Goal: Transaction & Acquisition: Book appointment/travel/reservation

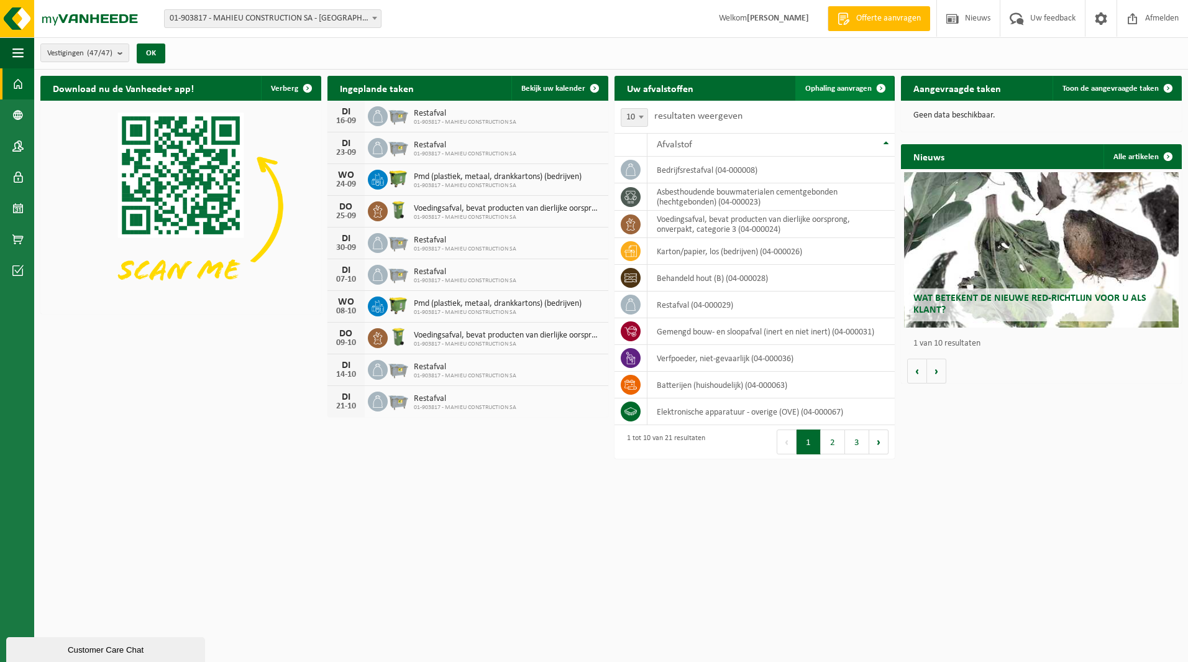
click at [591, 88] on span "Ophaling aanvragen" at bounding box center [838, 89] width 66 height 8
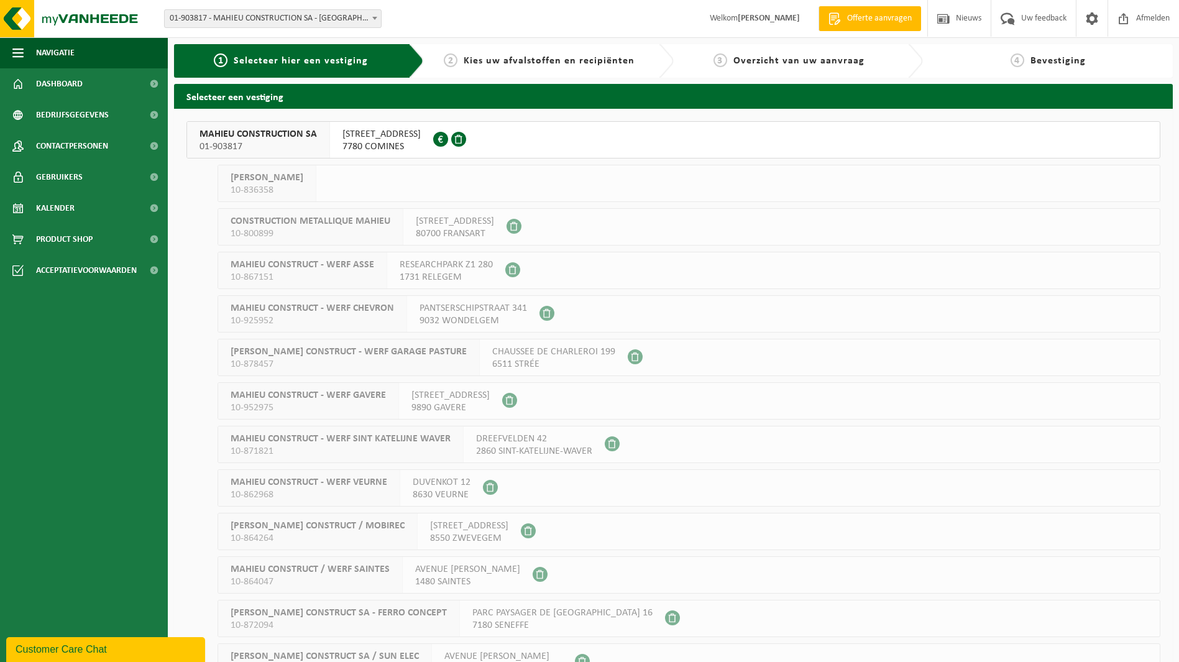
click at [390, 133] on span "RUE DES RUBANIERS 20" at bounding box center [381, 134] width 78 height 12
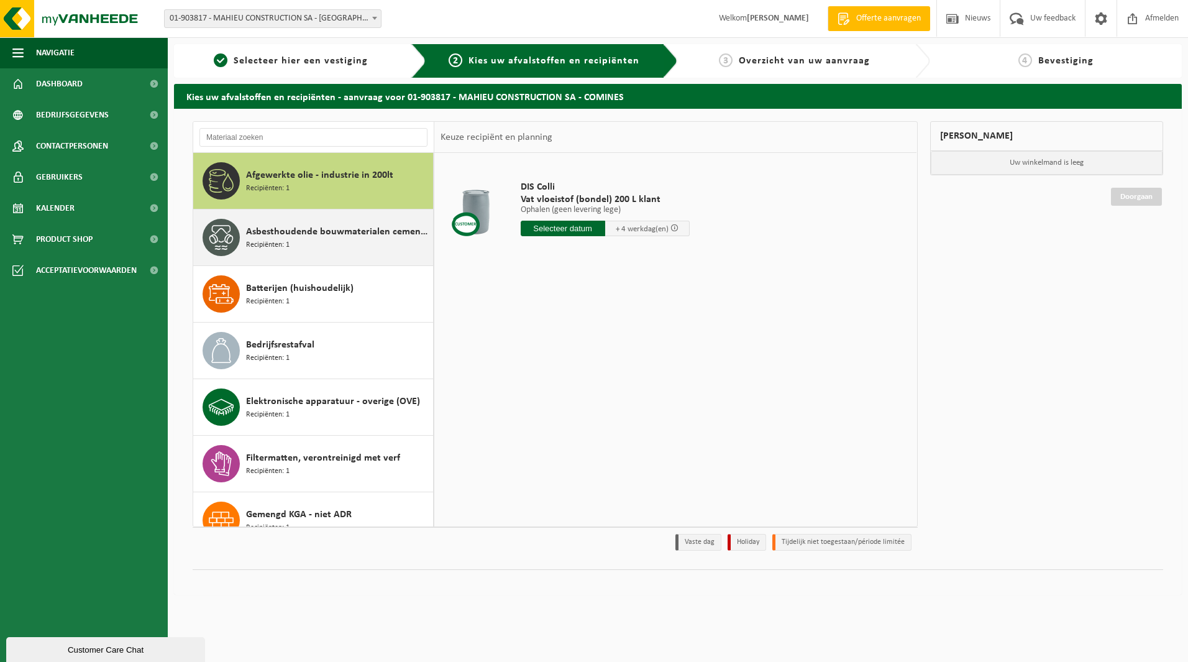
click at [284, 237] on span "Asbesthoudende bouwmaterialen cementgebonden (hechtgebonden)" at bounding box center [338, 231] width 184 height 15
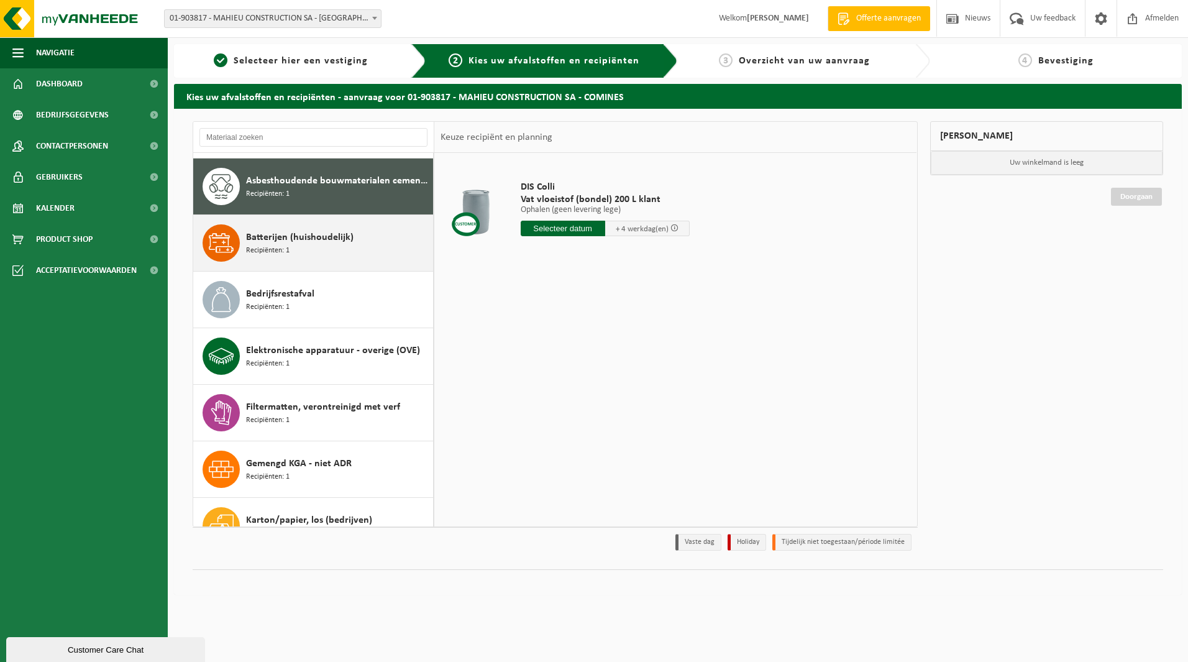
scroll to position [57, 0]
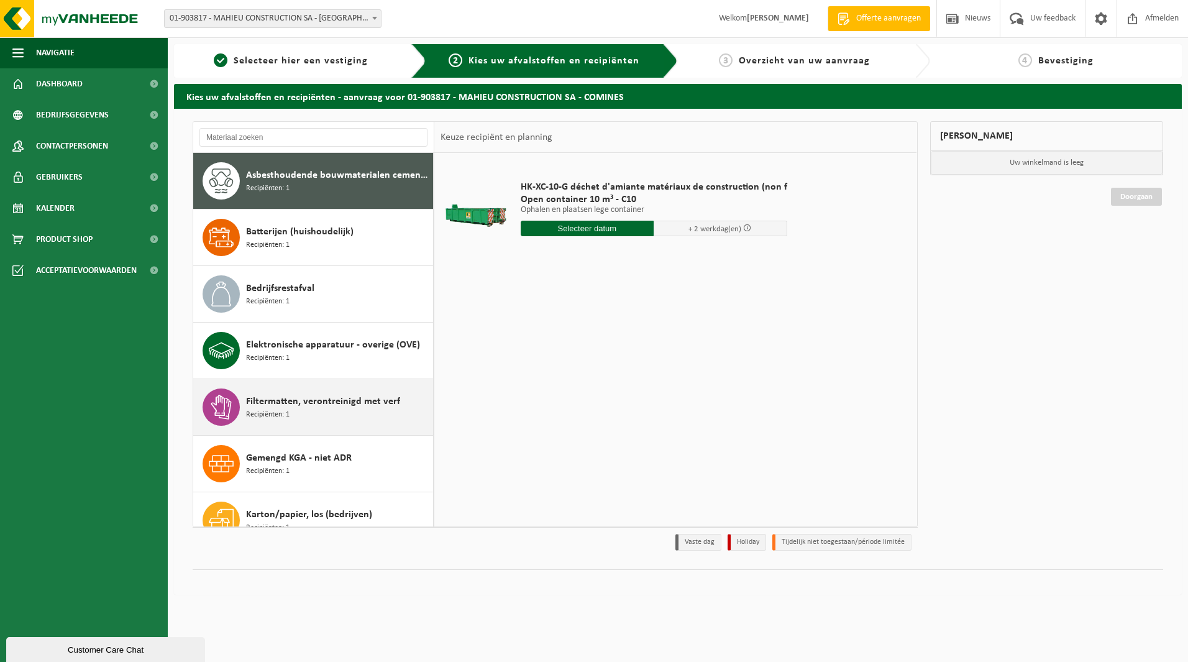
click at [274, 406] on span "Filtermatten, verontreinigd met verf" at bounding box center [323, 401] width 154 height 15
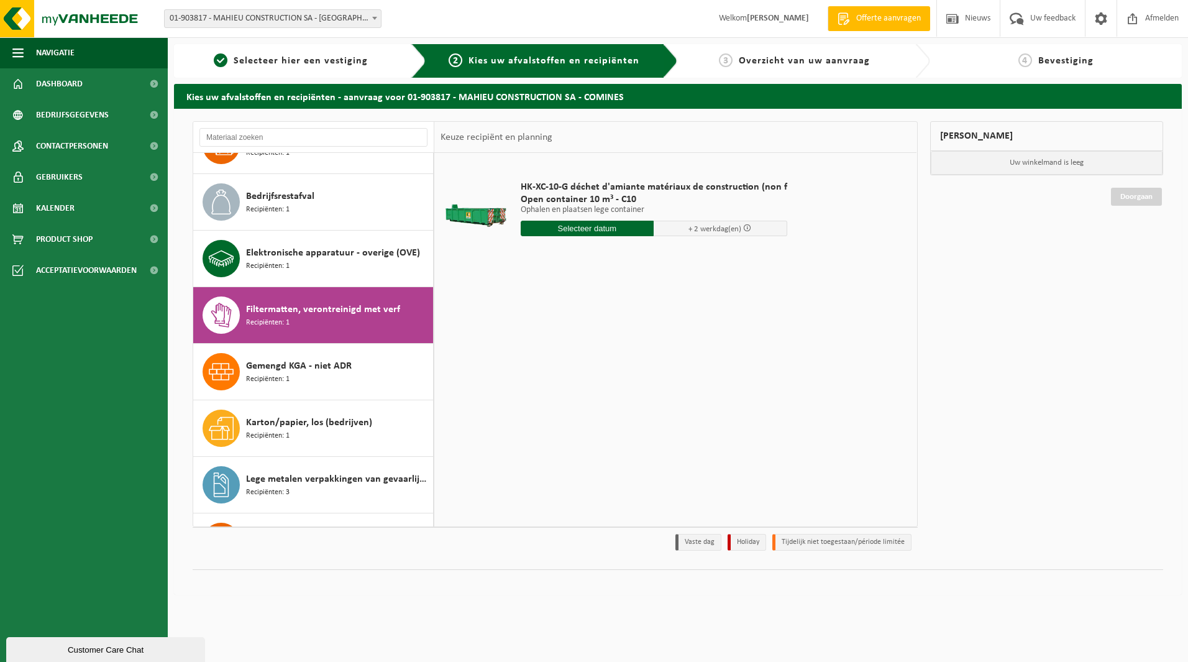
scroll to position [283, 0]
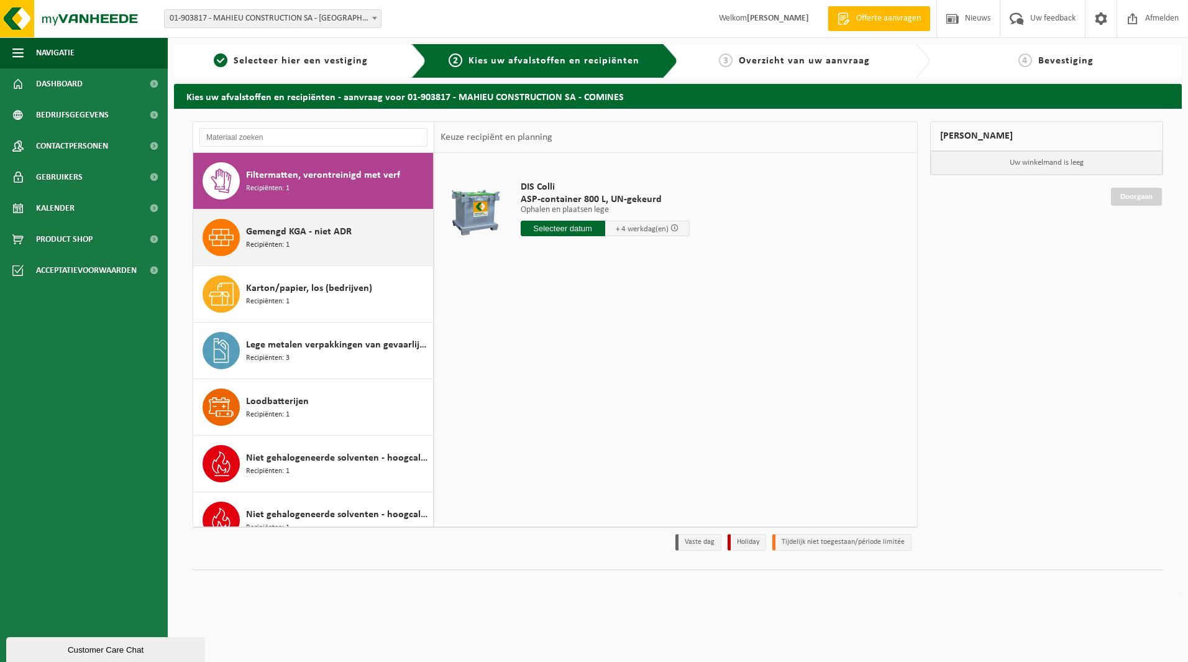
click at [277, 237] on span "Gemengd KGA - niet ADR" at bounding box center [299, 231] width 106 height 15
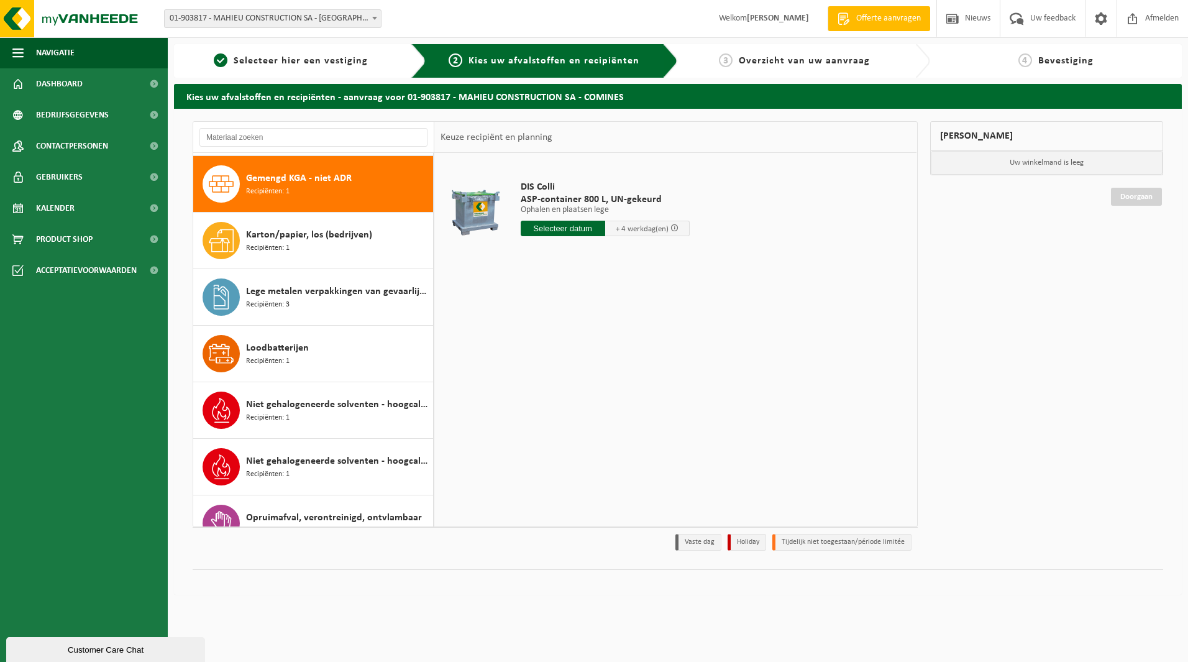
scroll to position [339, 0]
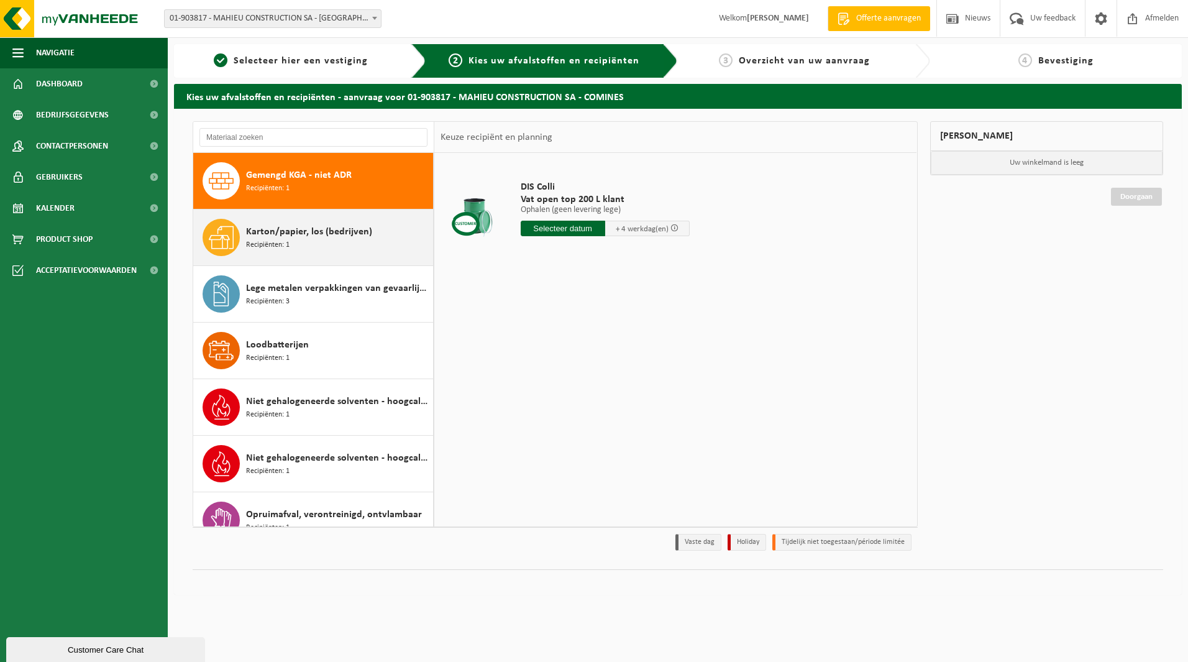
click at [295, 236] on span "Karton/papier, los (bedrijven)" at bounding box center [309, 231] width 126 height 15
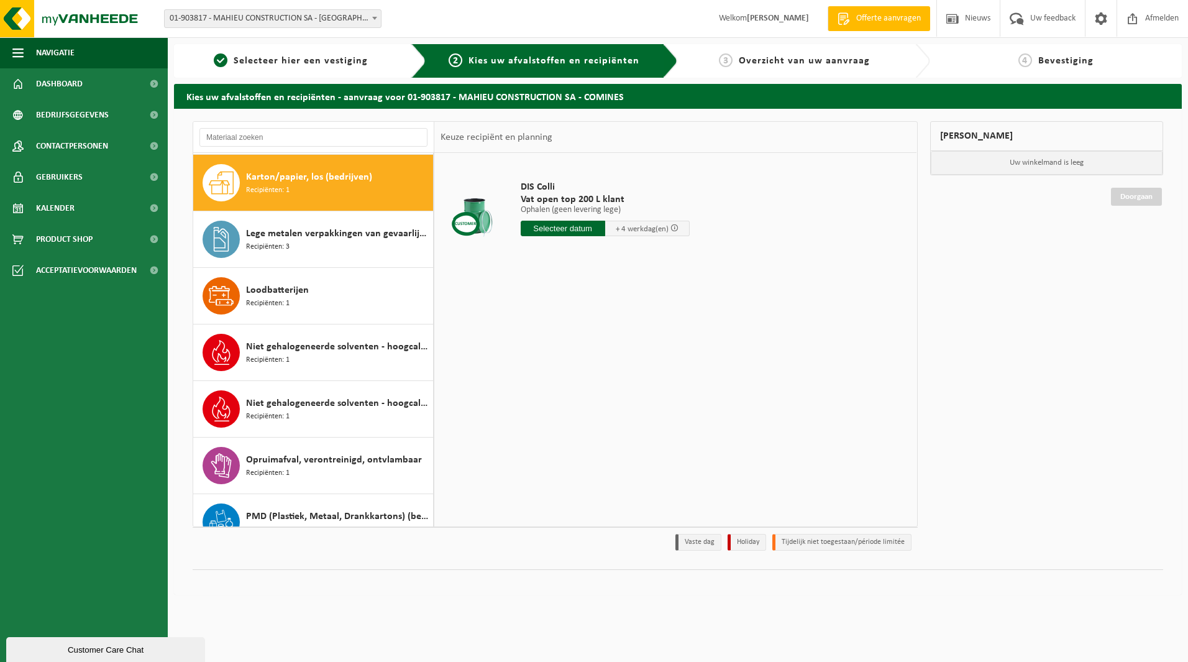
scroll to position [396, 0]
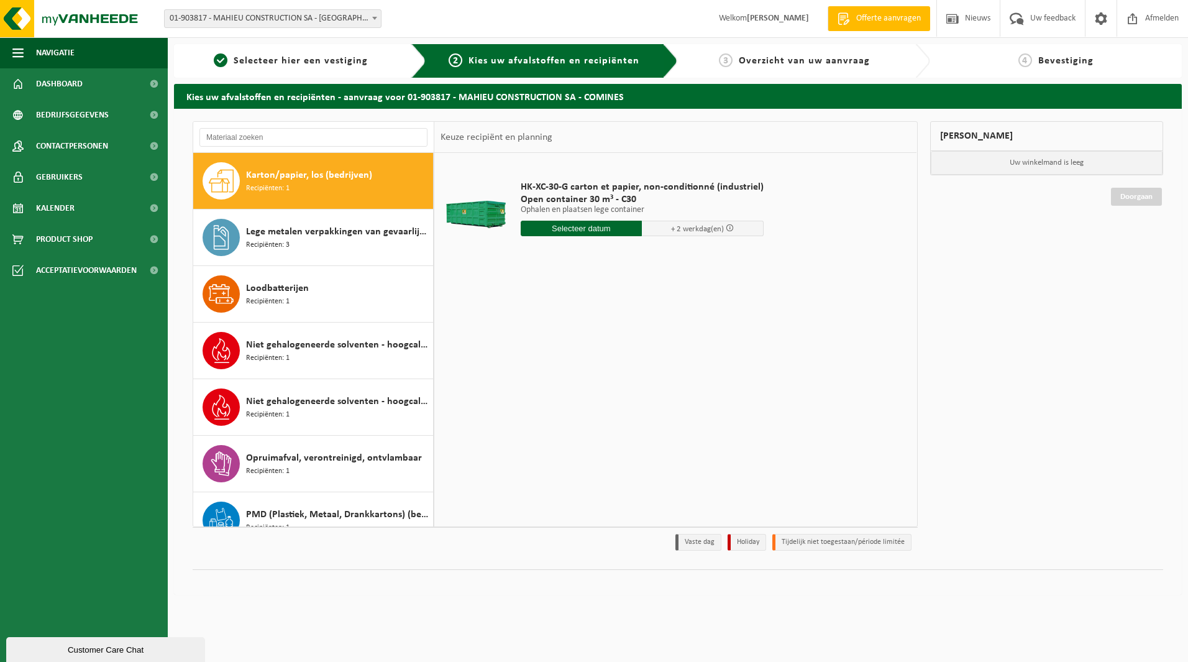
click at [564, 225] on input "text" at bounding box center [582, 229] width 122 height 16
click at [577, 341] on div "17" at bounding box center [576, 339] width 22 height 20
type input "Van 2025-09-17"
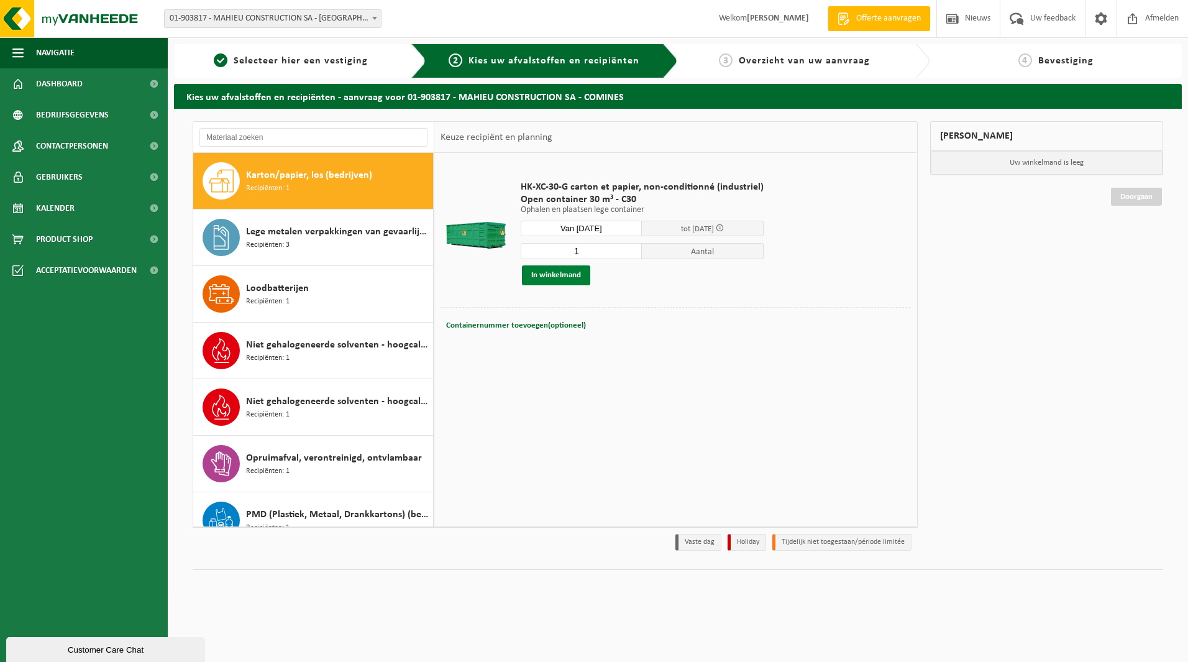
click at [565, 275] on button "In winkelmand" at bounding box center [556, 275] width 68 height 20
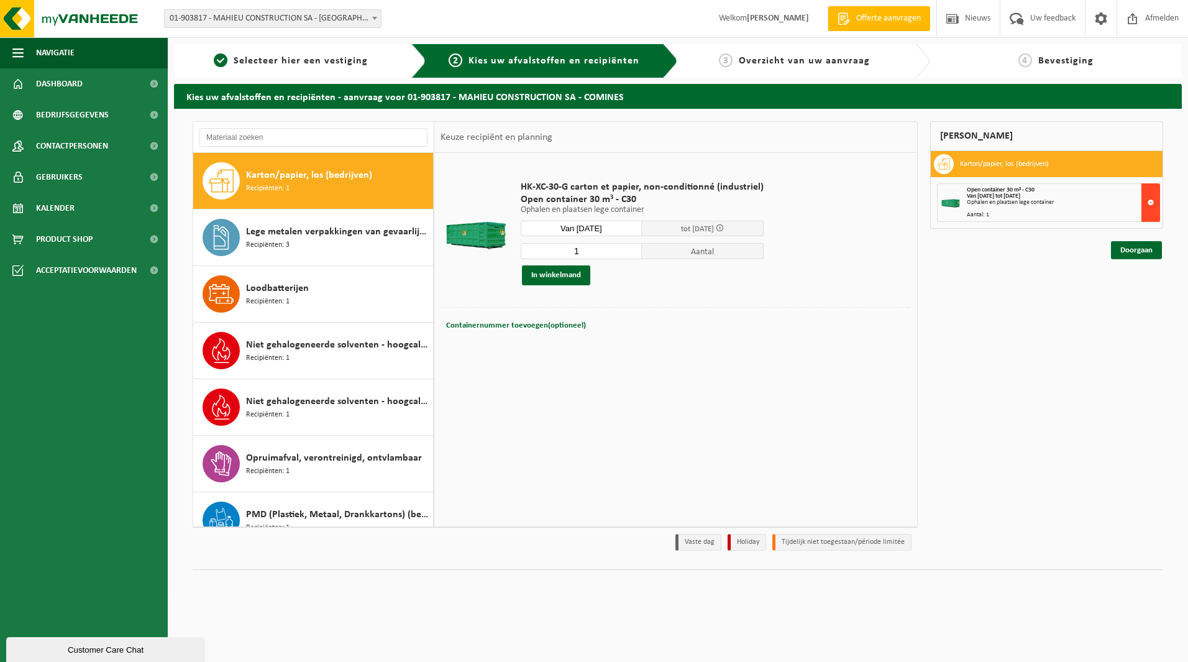
click at [1150, 203] on button at bounding box center [1151, 202] width 19 height 39
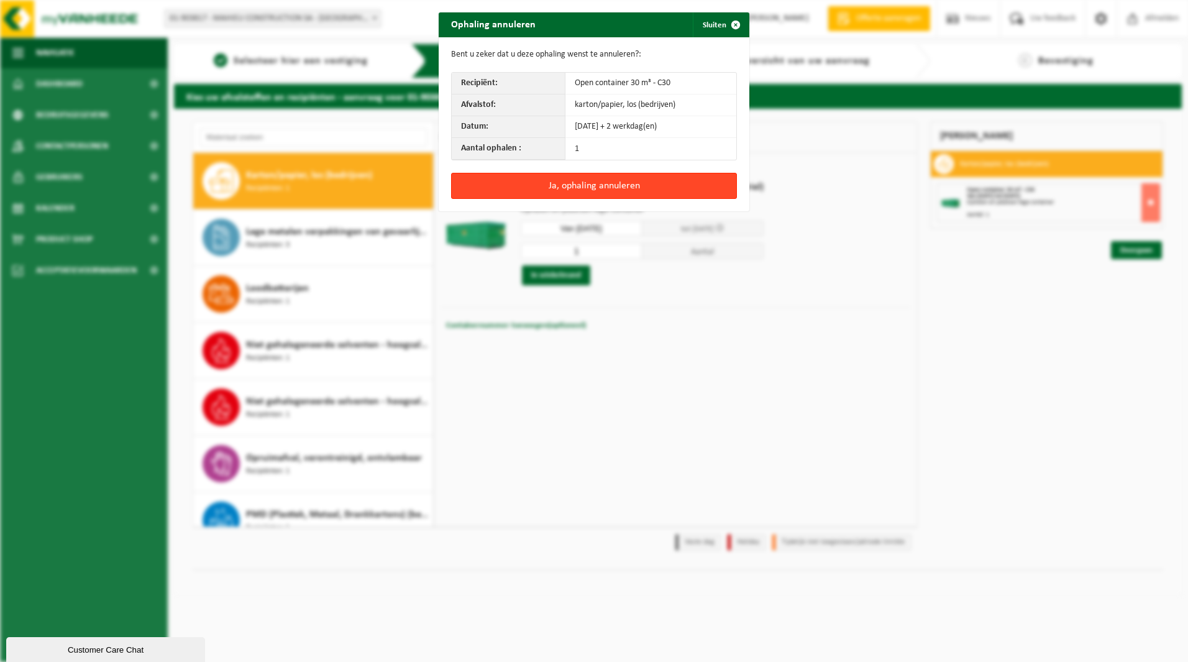
click at [579, 190] on button "Ja, ophaling annuleren" at bounding box center [594, 186] width 286 height 26
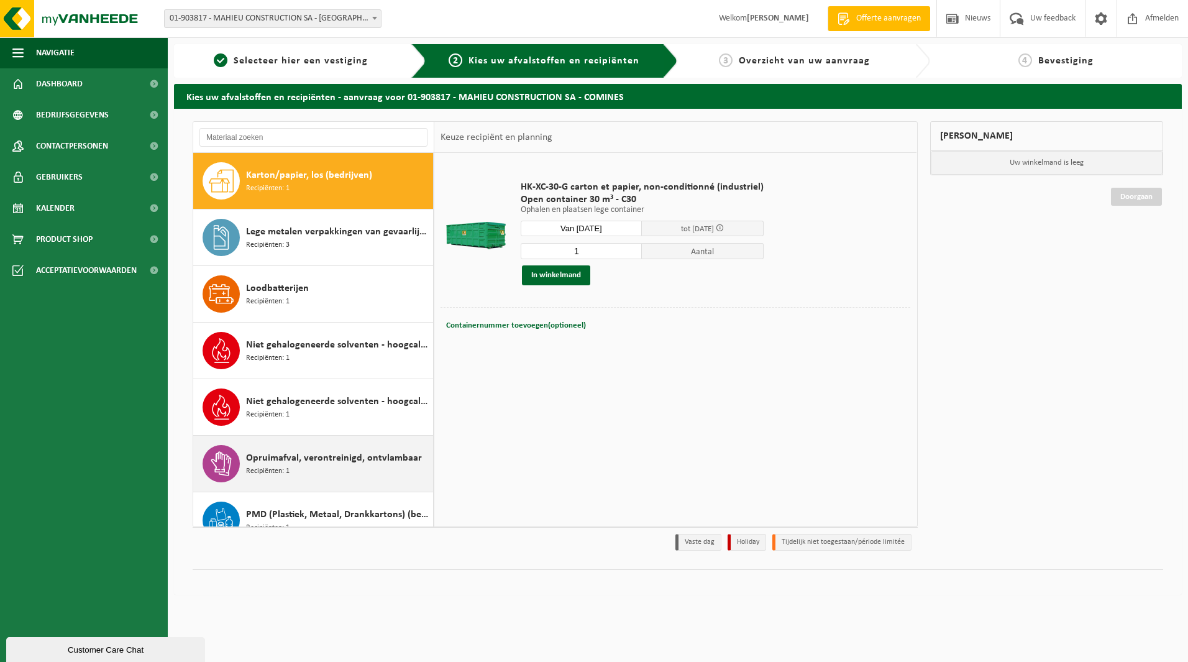
click at [269, 466] on span "Recipiënten: 1" at bounding box center [267, 471] width 43 height 12
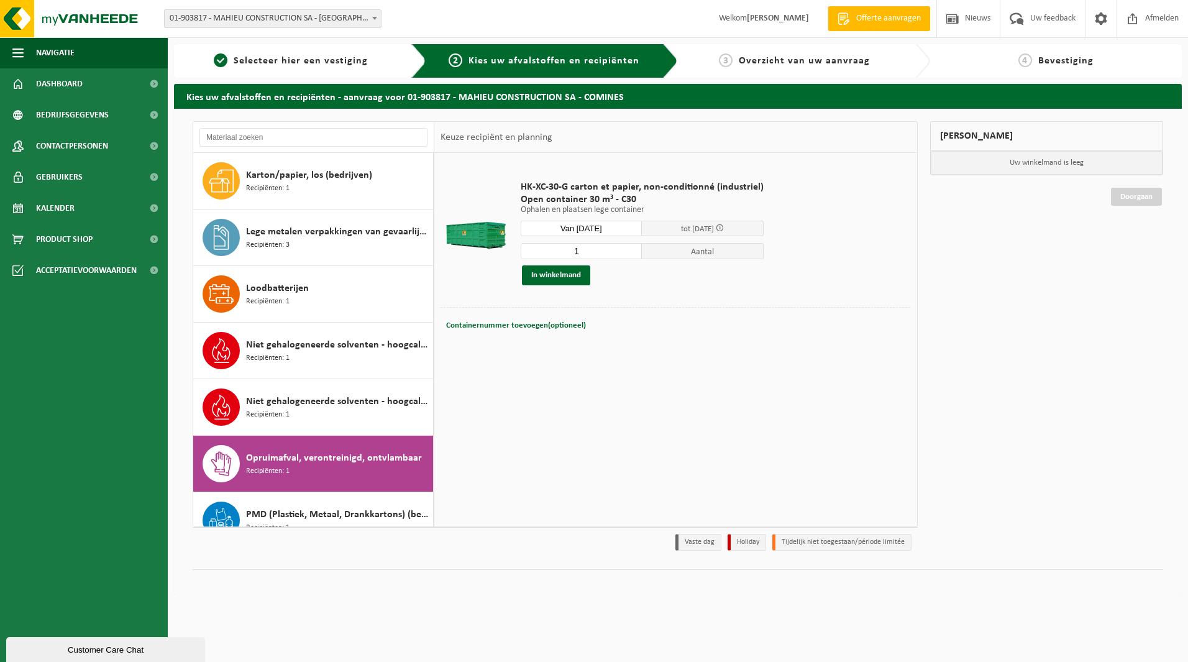
scroll to position [644, 0]
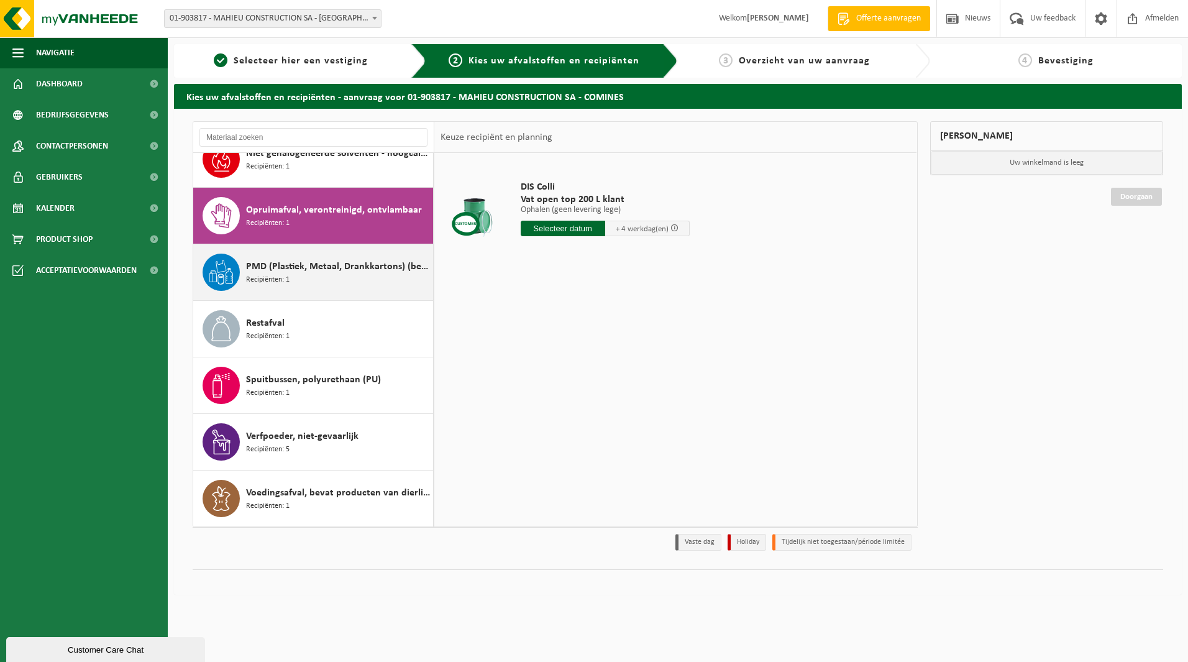
click at [287, 266] on span "PMD (Plastiek, Metaal, Drankkartons) (bedrijven)" at bounding box center [338, 266] width 184 height 15
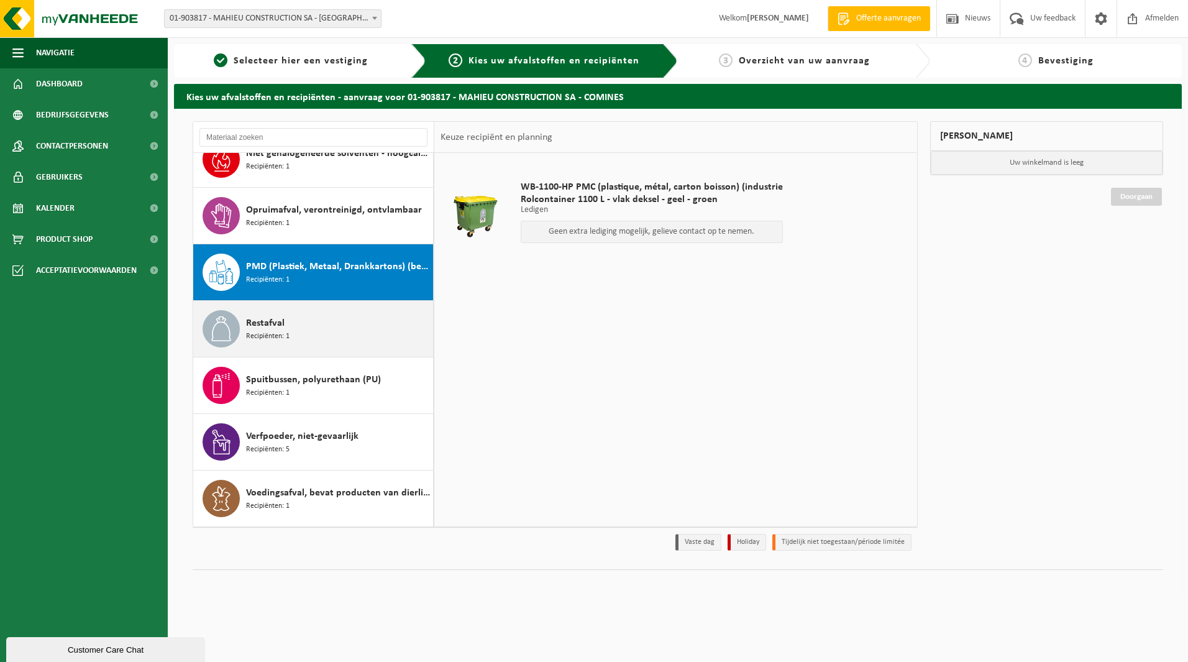
click at [270, 302] on div "Restafval Recipiënten: 1" at bounding box center [313, 329] width 240 height 56
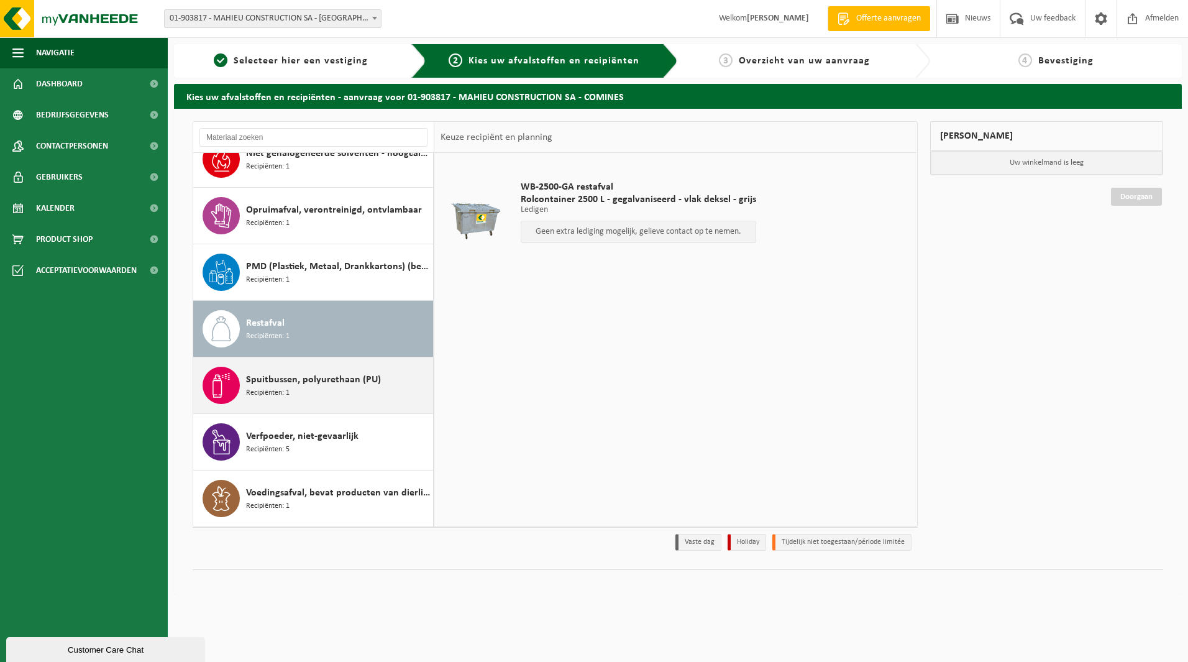
click at [300, 382] on span "Spuitbussen, polyurethaan (PU)" at bounding box center [313, 379] width 135 height 15
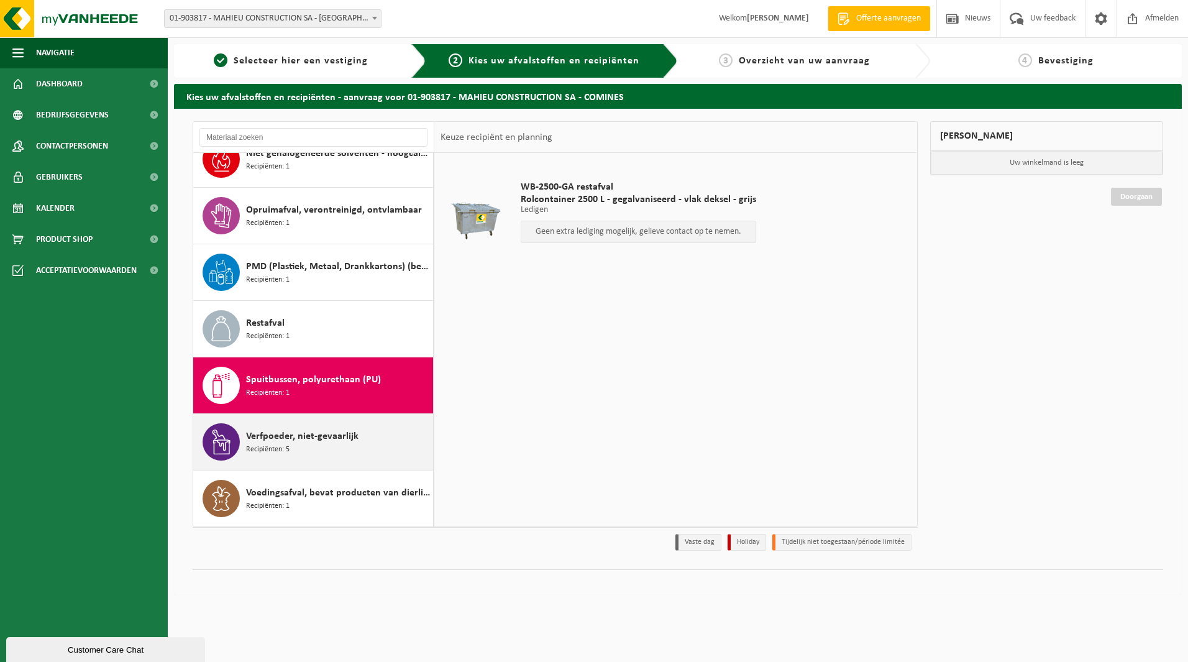
click at [290, 454] on div "Verfpoeder, niet-gevaarlijk Recipiënten: 5" at bounding box center [338, 441] width 184 height 37
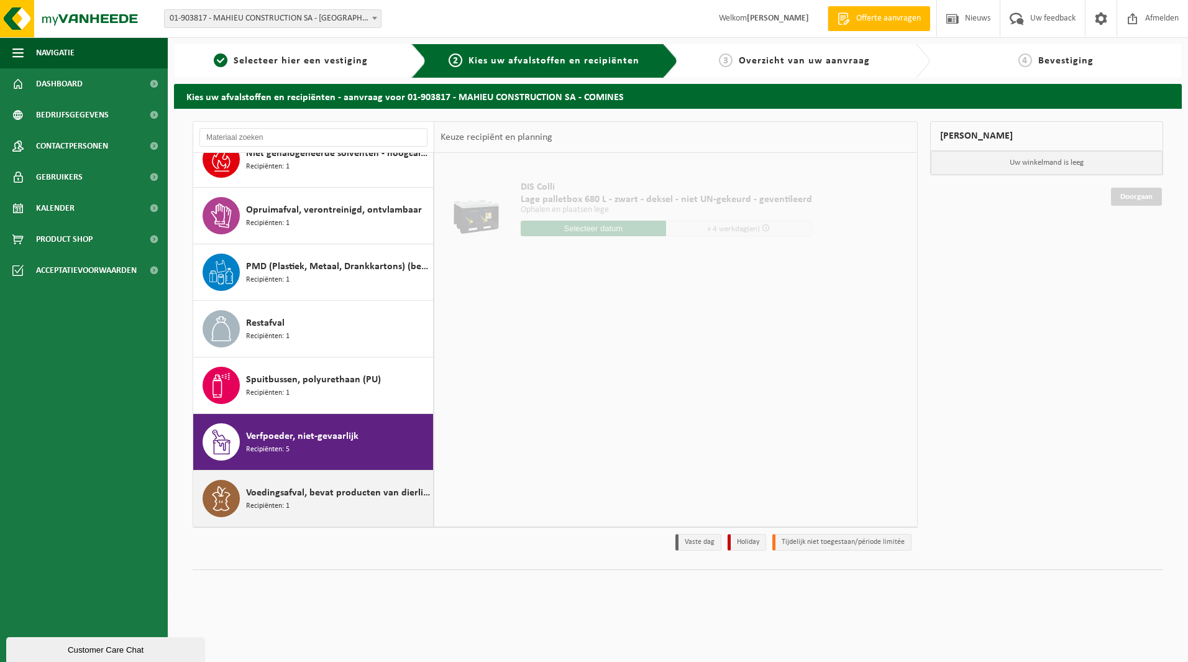
click at [292, 498] on span "Voedingsafval, bevat producten van dierlijke oorsprong, onverpakt, categorie 3" at bounding box center [338, 492] width 184 height 15
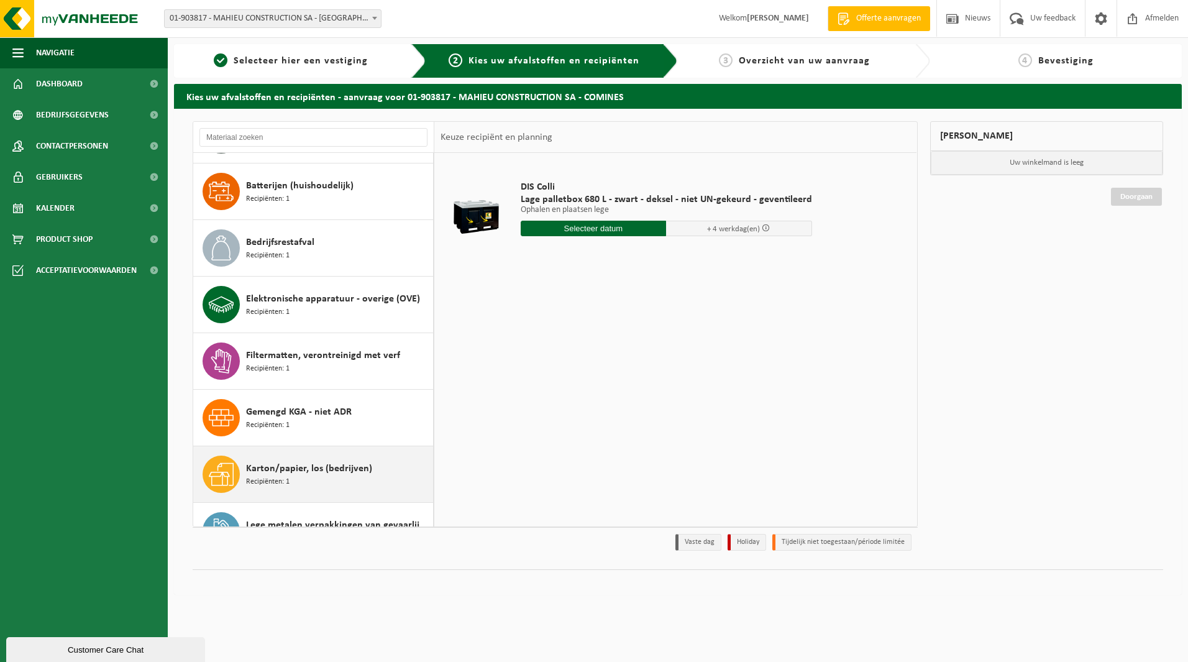
scroll to position [0, 0]
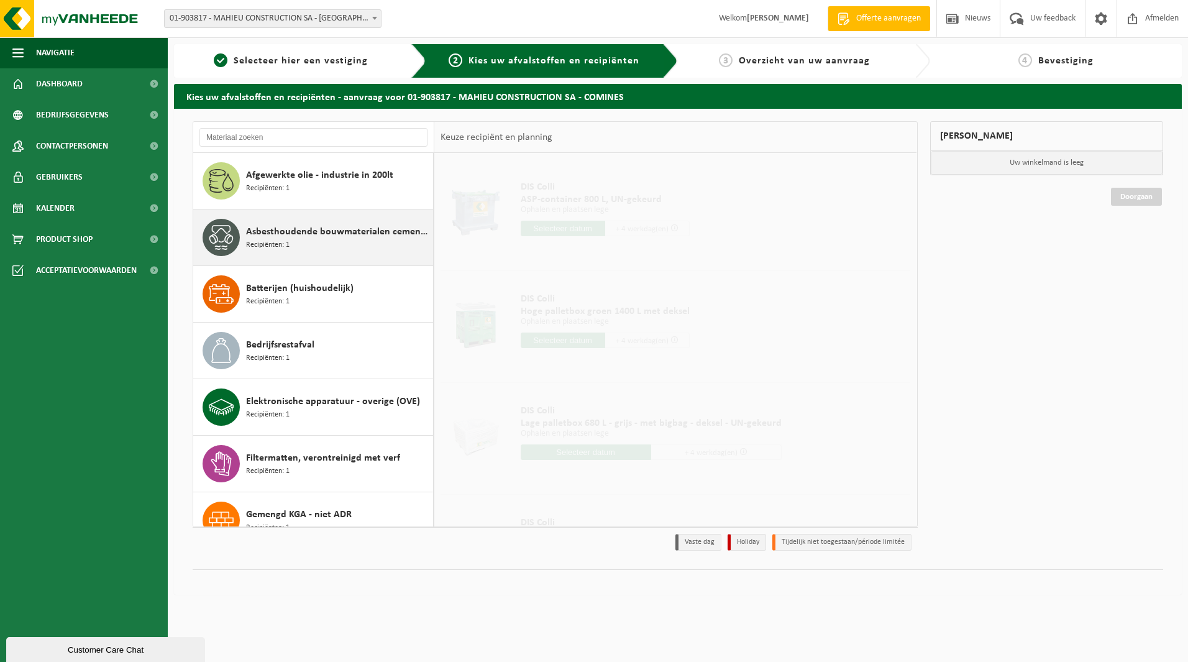
click at [296, 230] on span "Asbesthoudende bouwmaterialen cementgebonden (hechtgebonden)" at bounding box center [338, 231] width 184 height 15
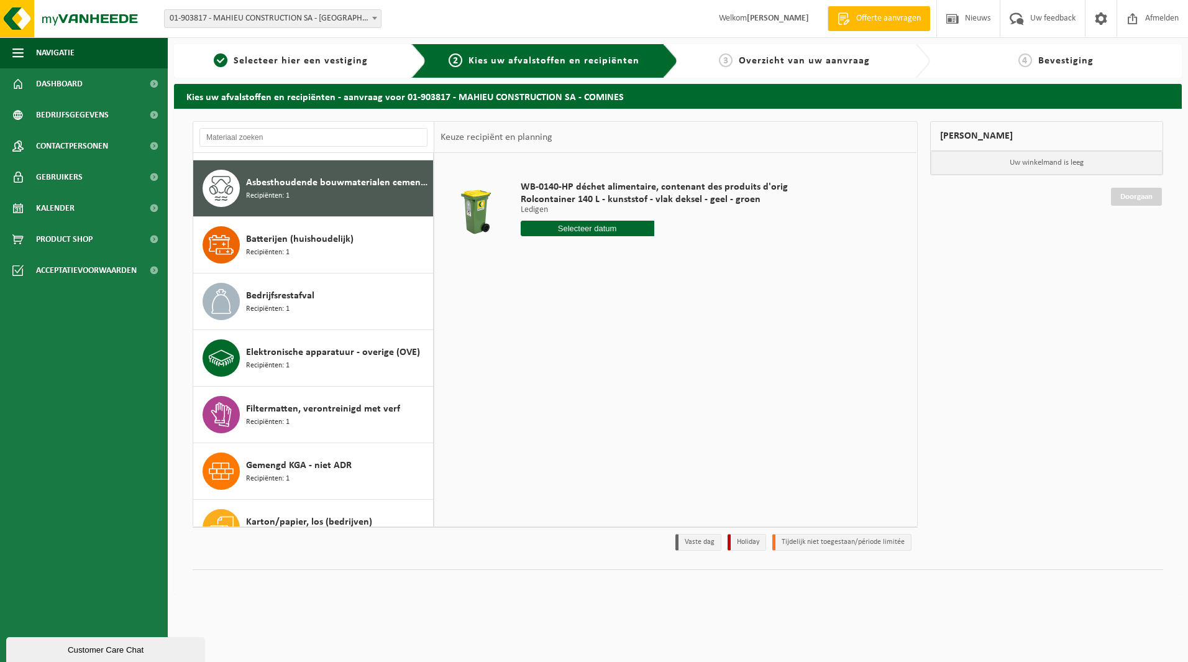
scroll to position [57, 0]
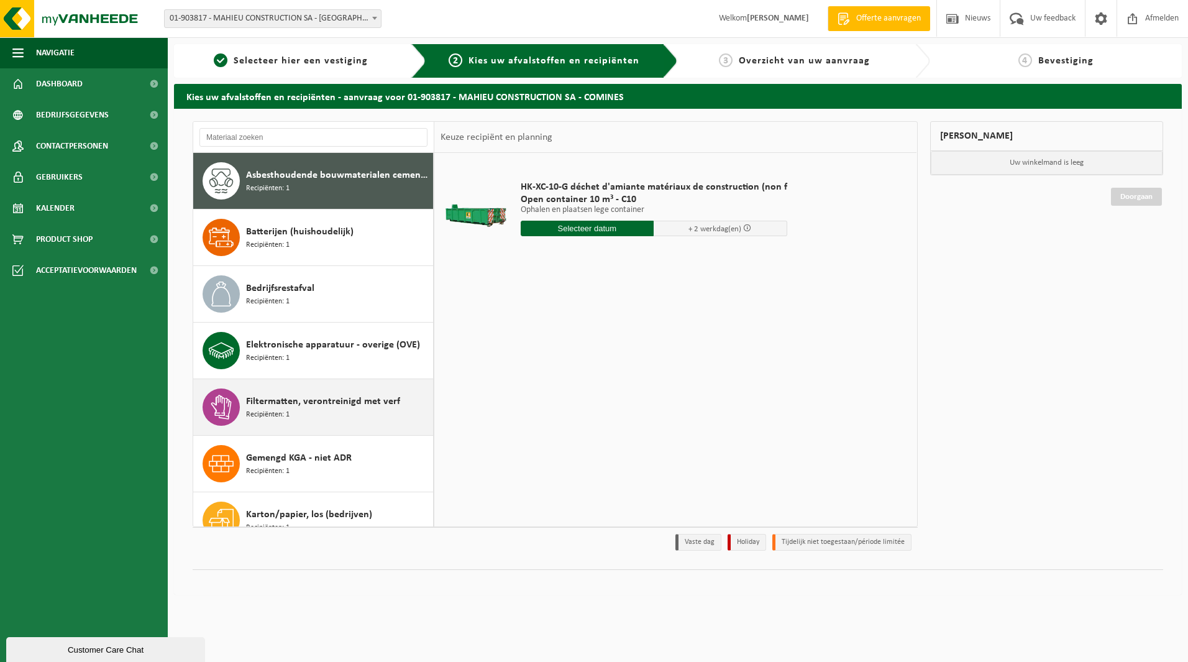
click at [323, 416] on div "Filtermatten, verontreinigd met verf Recipiënten: 1" at bounding box center [338, 406] width 184 height 37
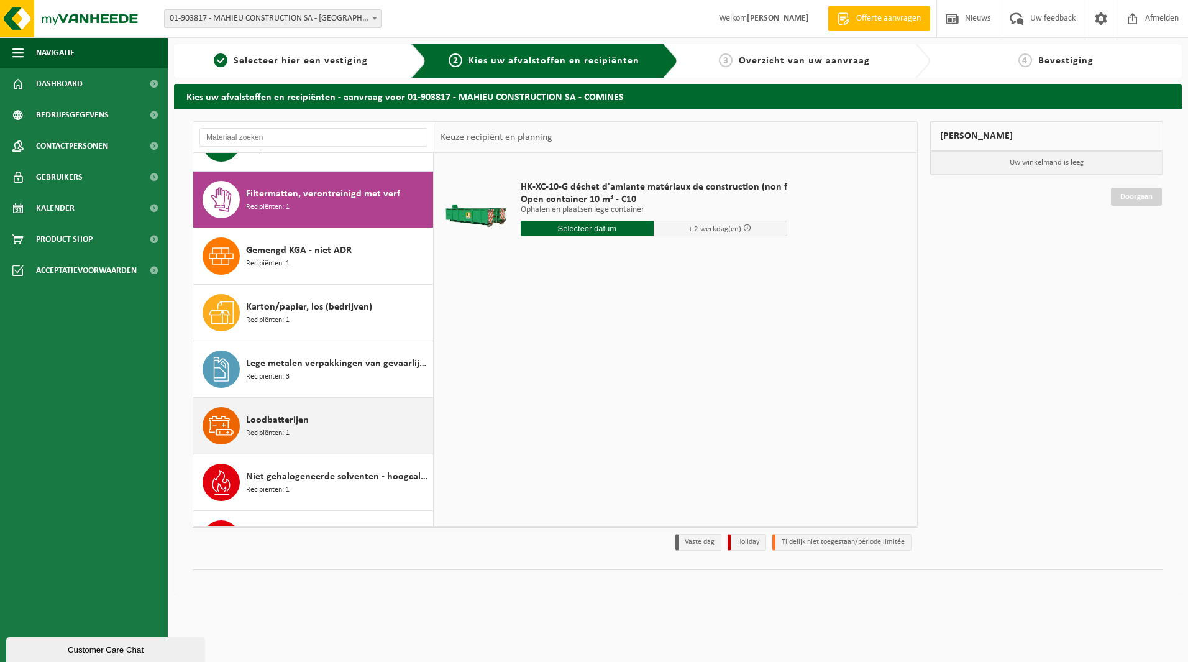
scroll to position [283, 0]
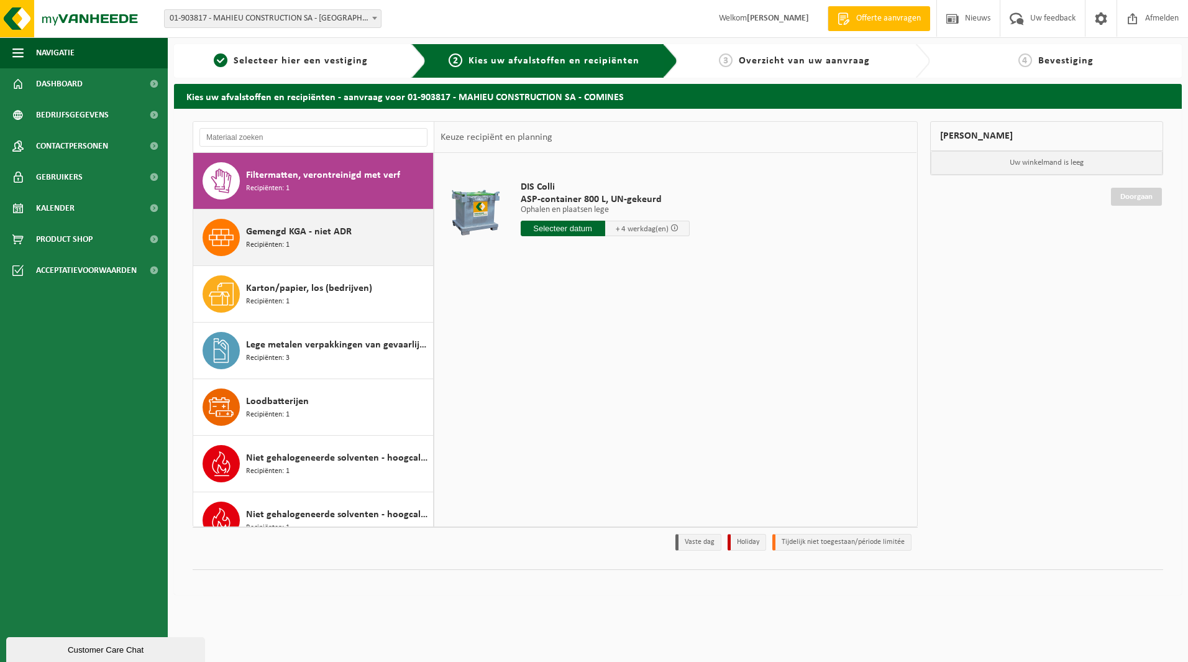
click at [286, 232] on span "Gemengd KGA - niet ADR" at bounding box center [299, 231] width 106 height 15
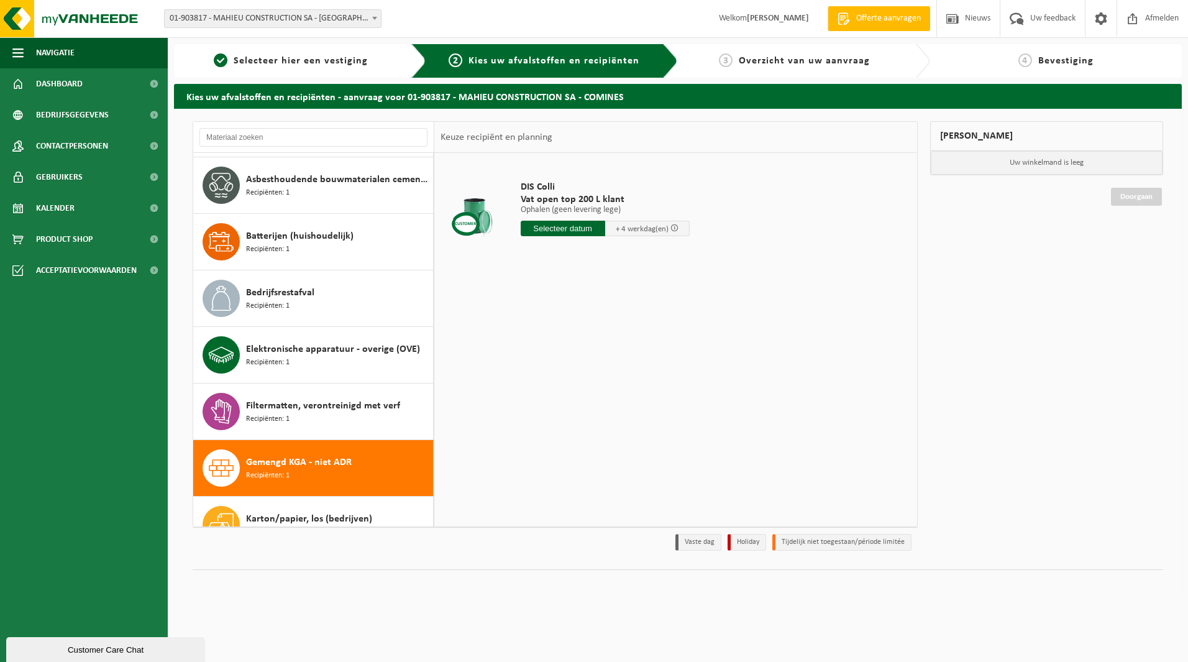
scroll to position [0, 0]
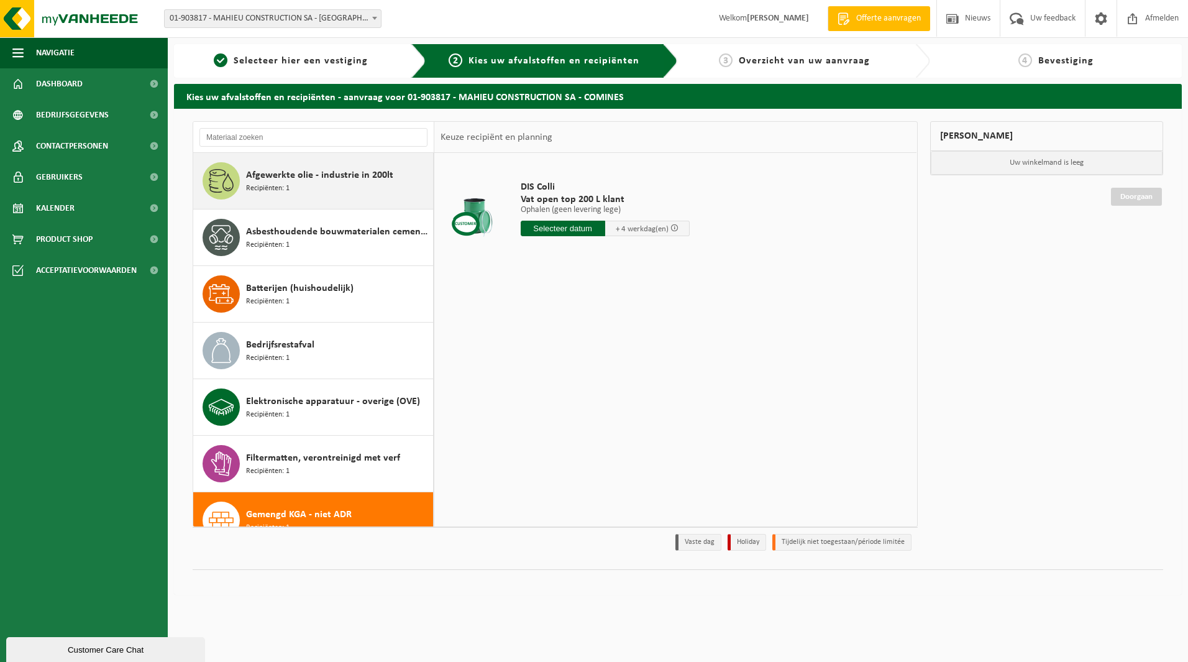
click at [308, 179] on span "Afgewerkte olie - industrie in 200lt" at bounding box center [319, 175] width 147 height 15
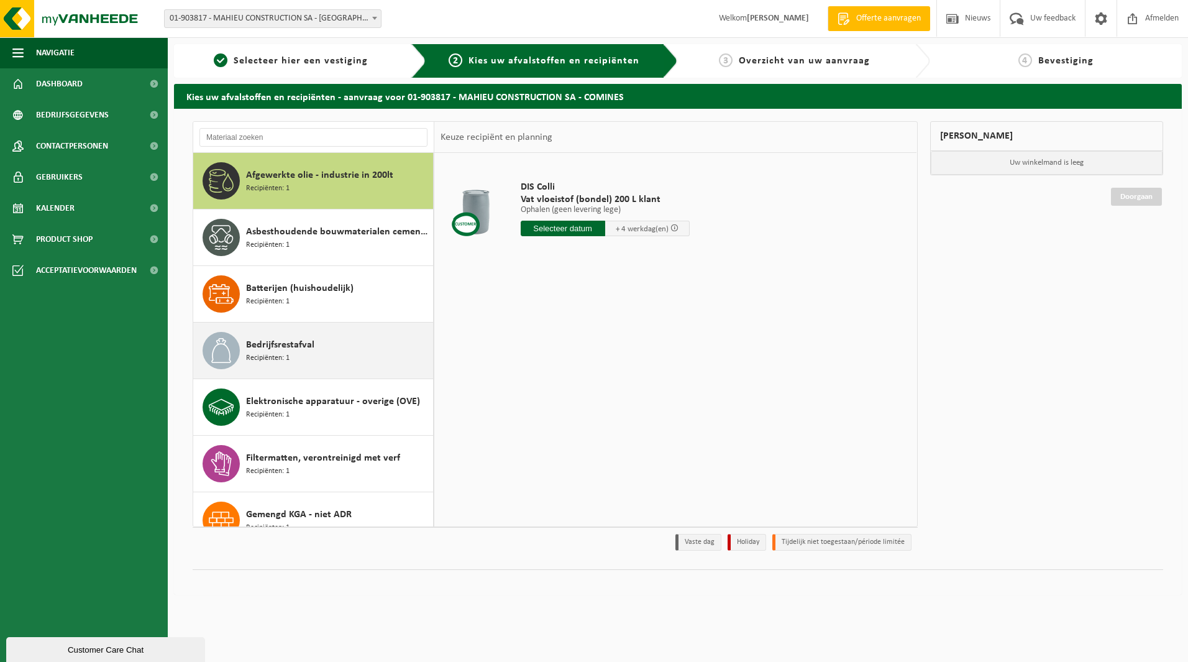
click at [288, 363] on div "Bedrijfsrestafval Recipiënten: 1" at bounding box center [338, 350] width 184 height 37
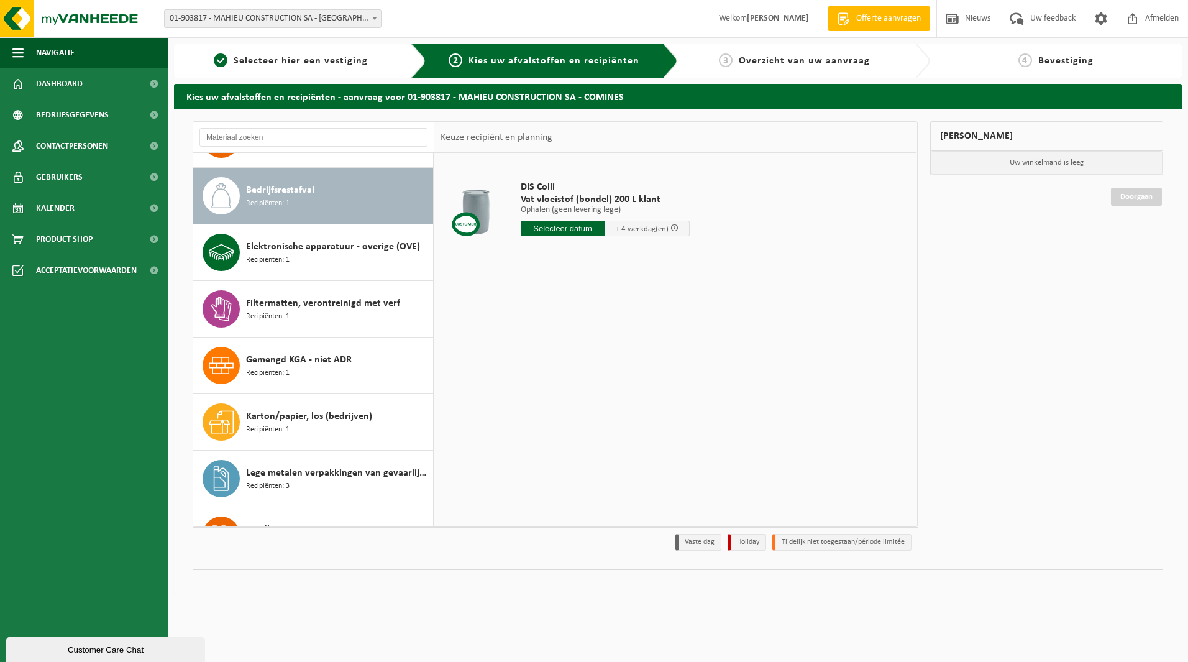
scroll to position [170, 0]
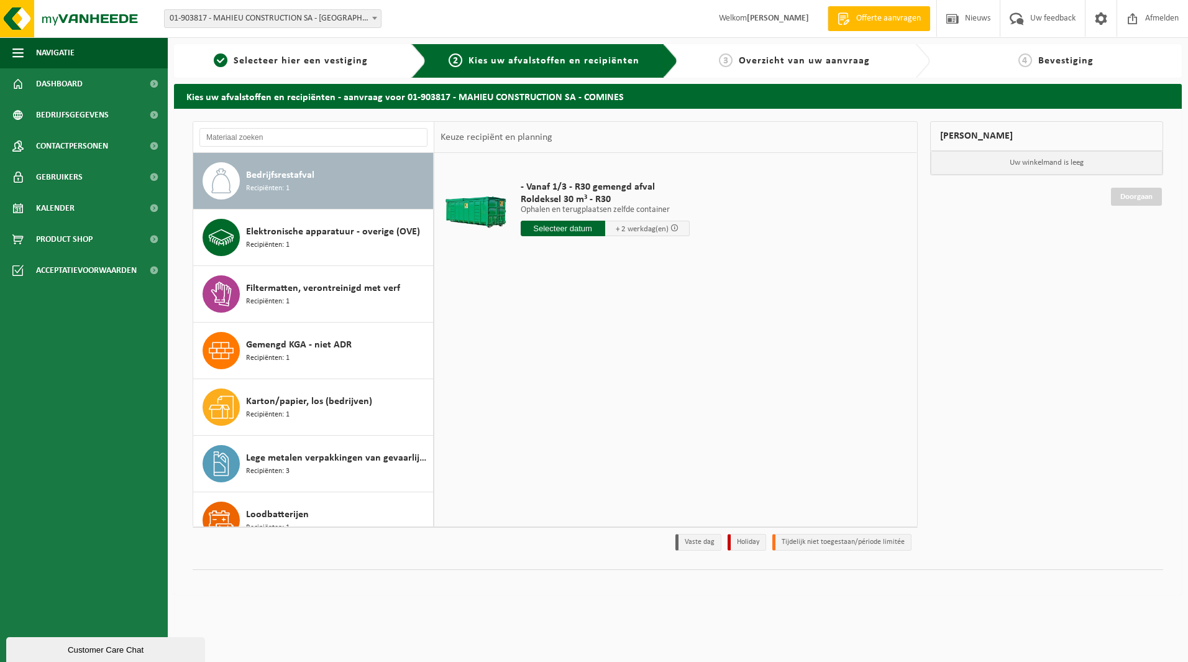
click at [562, 227] on input "text" at bounding box center [563, 229] width 85 height 16
click at [572, 338] on div "17" at bounding box center [576, 339] width 22 height 20
type input "Van 2025-09-17"
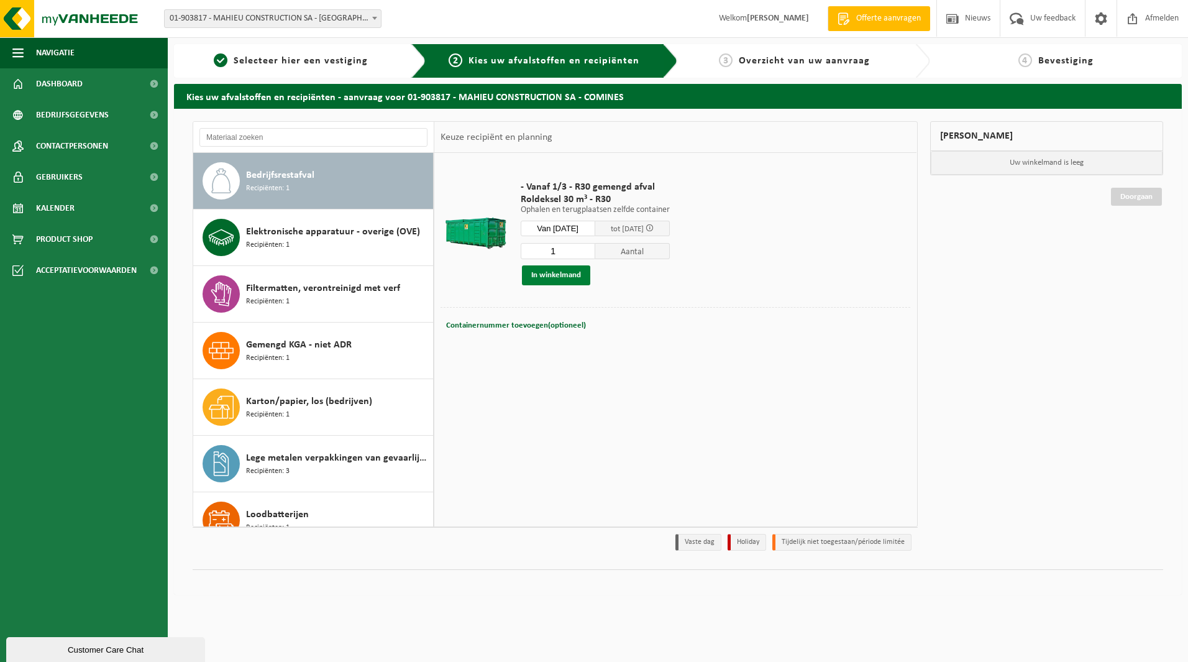
click at [568, 277] on button "In winkelmand" at bounding box center [556, 275] width 68 height 20
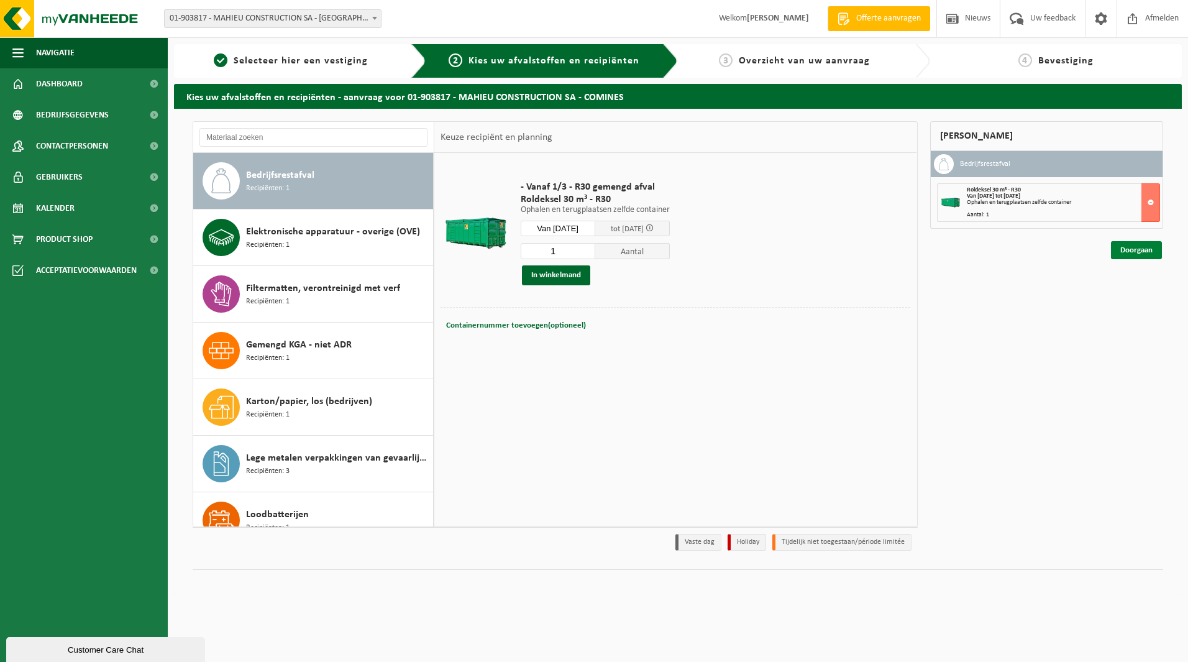
click at [1140, 250] on link "Doorgaan" at bounding box center [1136, 250] width 51 height 18
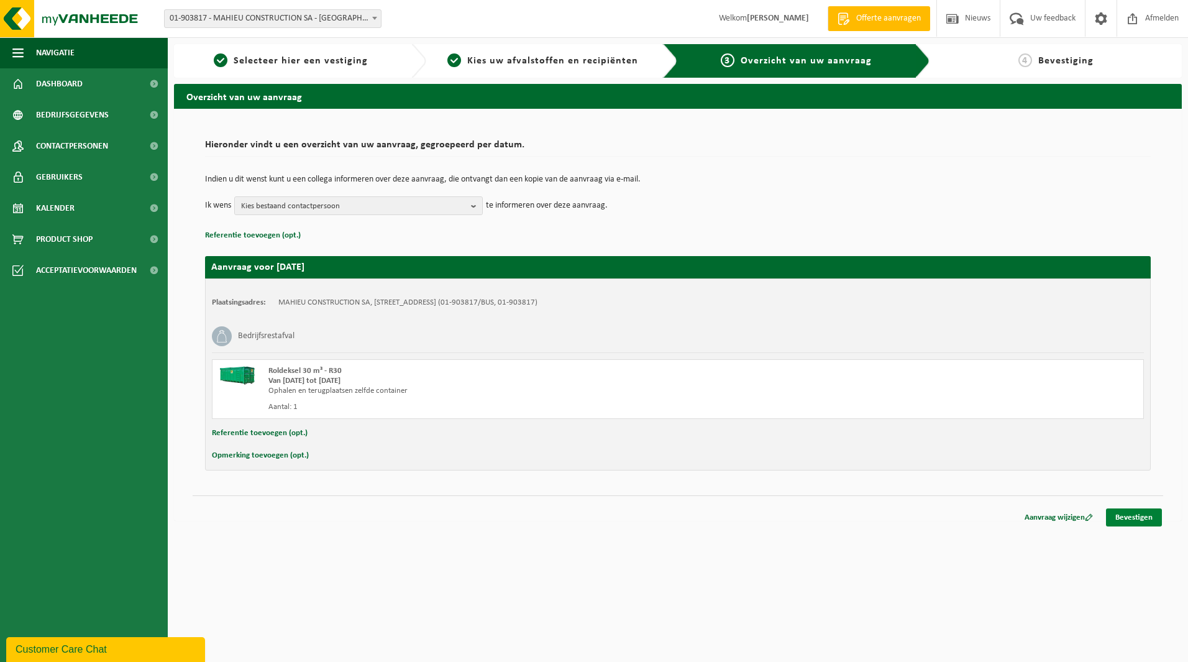
click at [1140, 517] on link "Bevestigen" at bounding box center [1134, 517] width 56 height 18
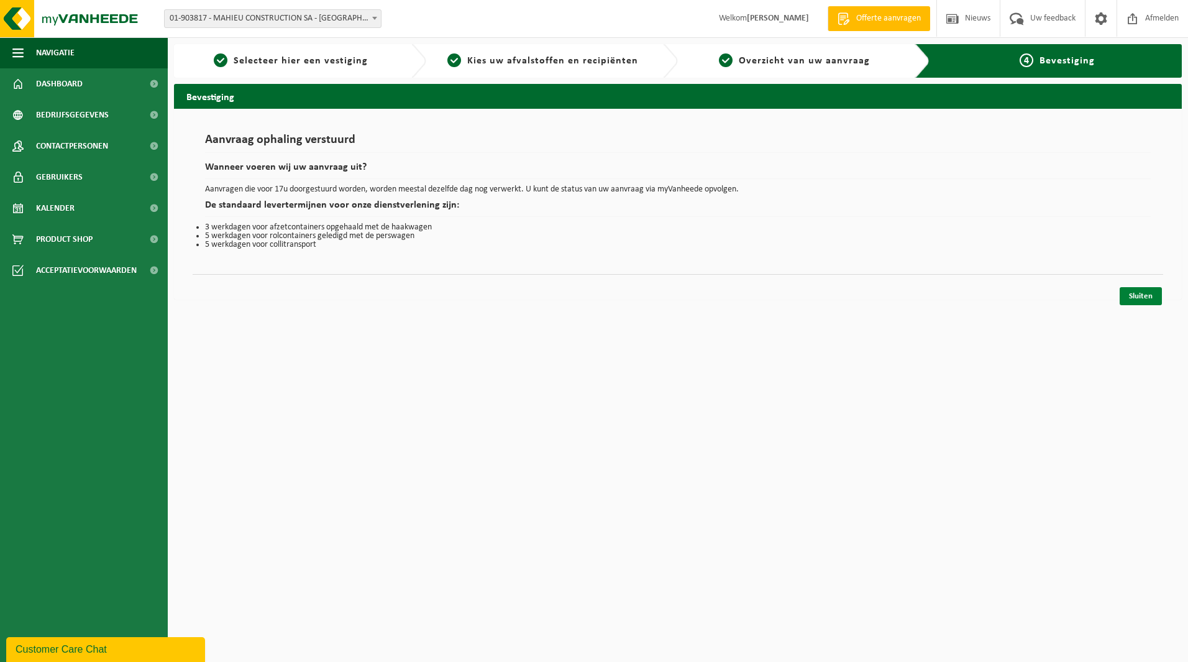
click at [1148, 296] on link "Sluiten" at bounding box center [1141, 296] width 42 height 18
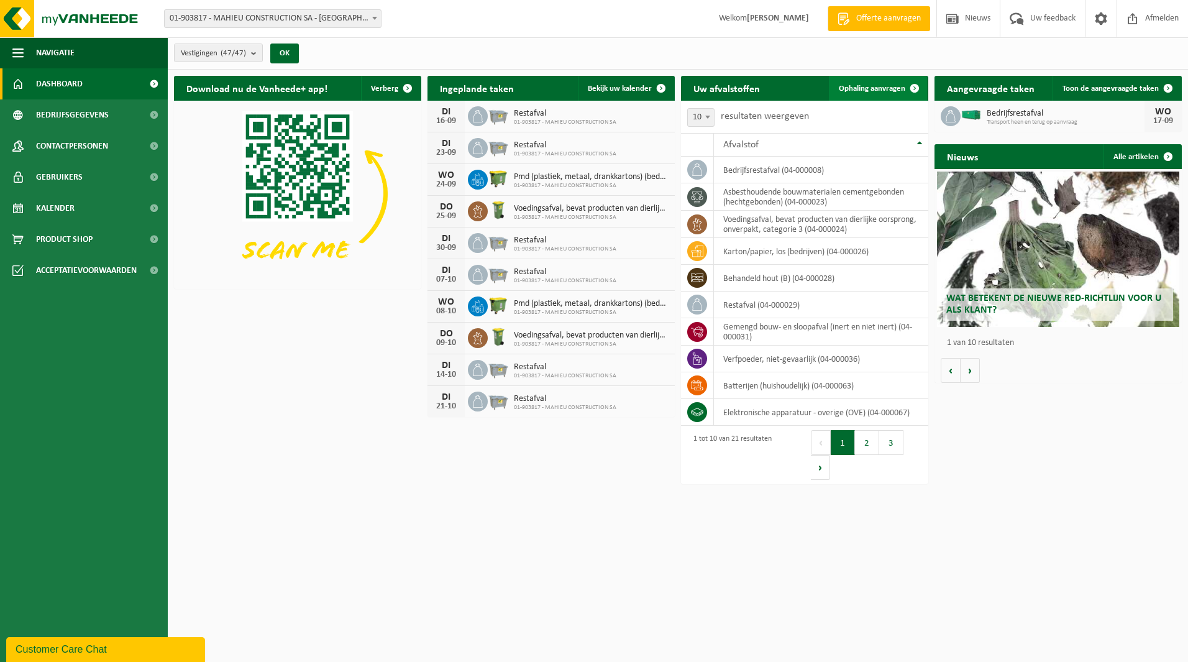
click at [866, 88] on span "Ophaling aanvragen" at bounding box center [872, 89] width 66 height 8
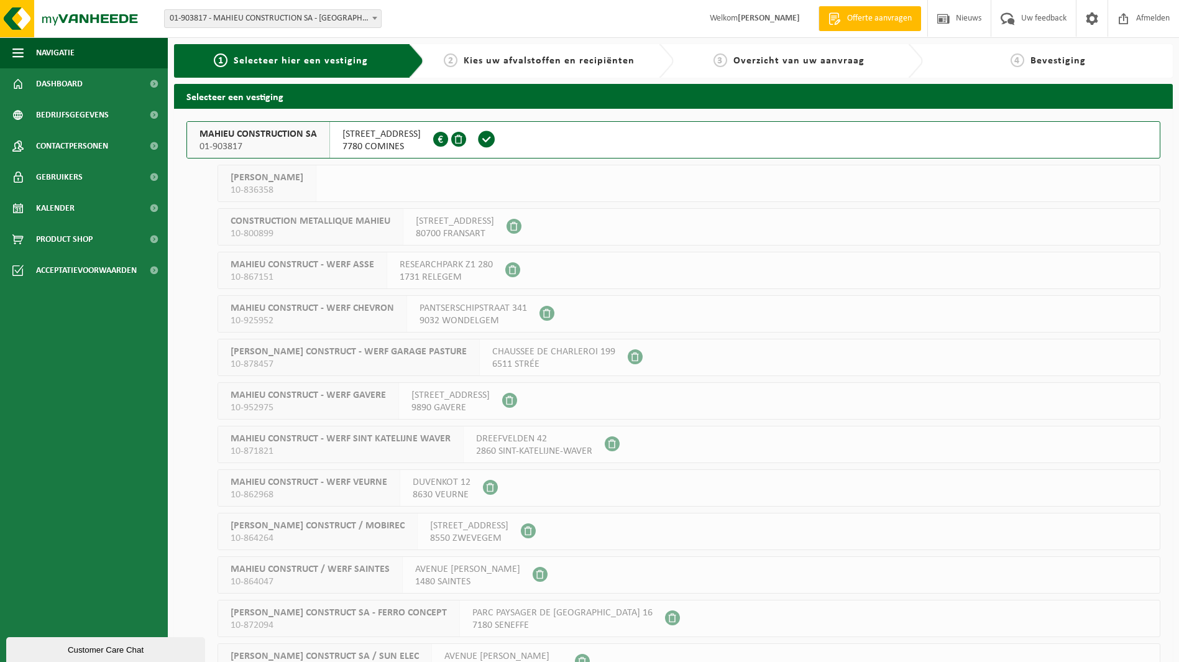
click at [387, 138] on span "RUE DES RUBANIERS 20" at bounding box center [381, 134] width 78 height 12
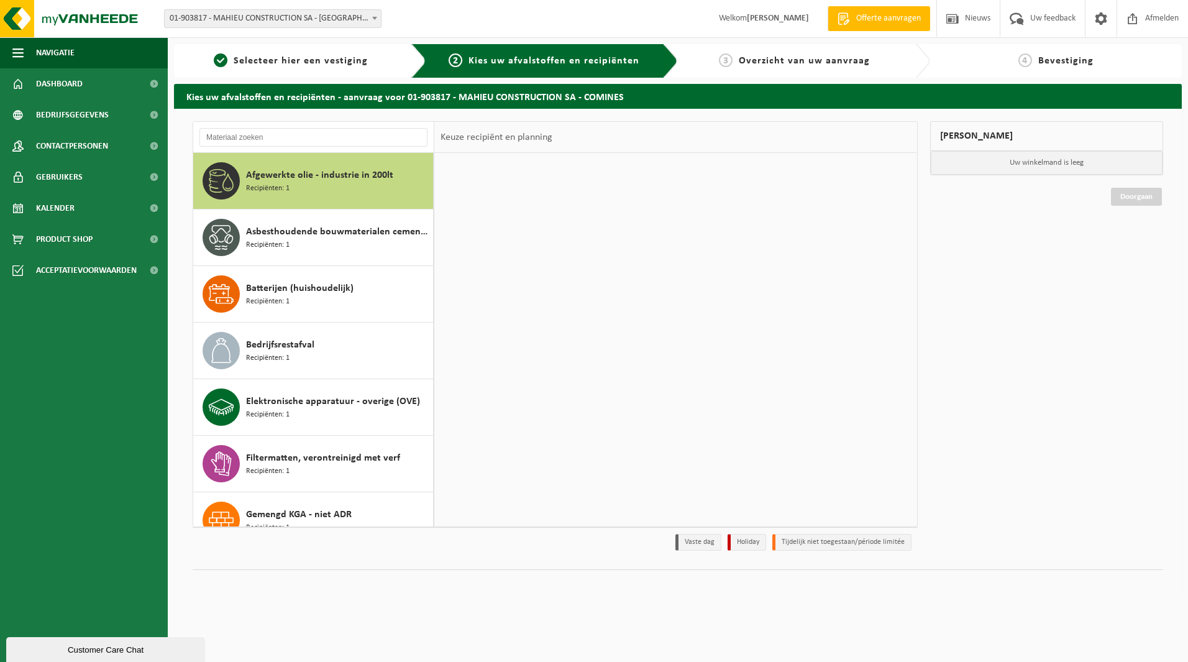
click at [296, 180] on span "Afgewerkte olie - industrie in 200lt" at bounding box center [319, 175] width 147 height 15
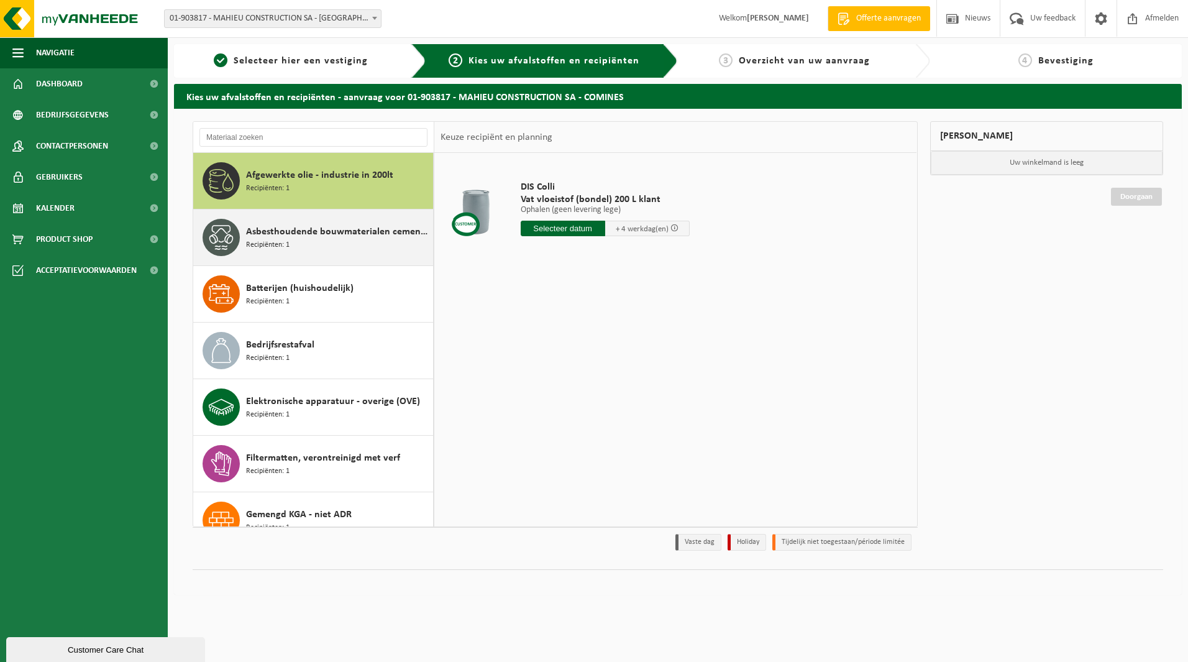
click at [316, 234] on span "Asbesthoudende bouwmaterialen cementgebonden (hechtgebonden)" at bounding box center [338, 231] width 184 height 15
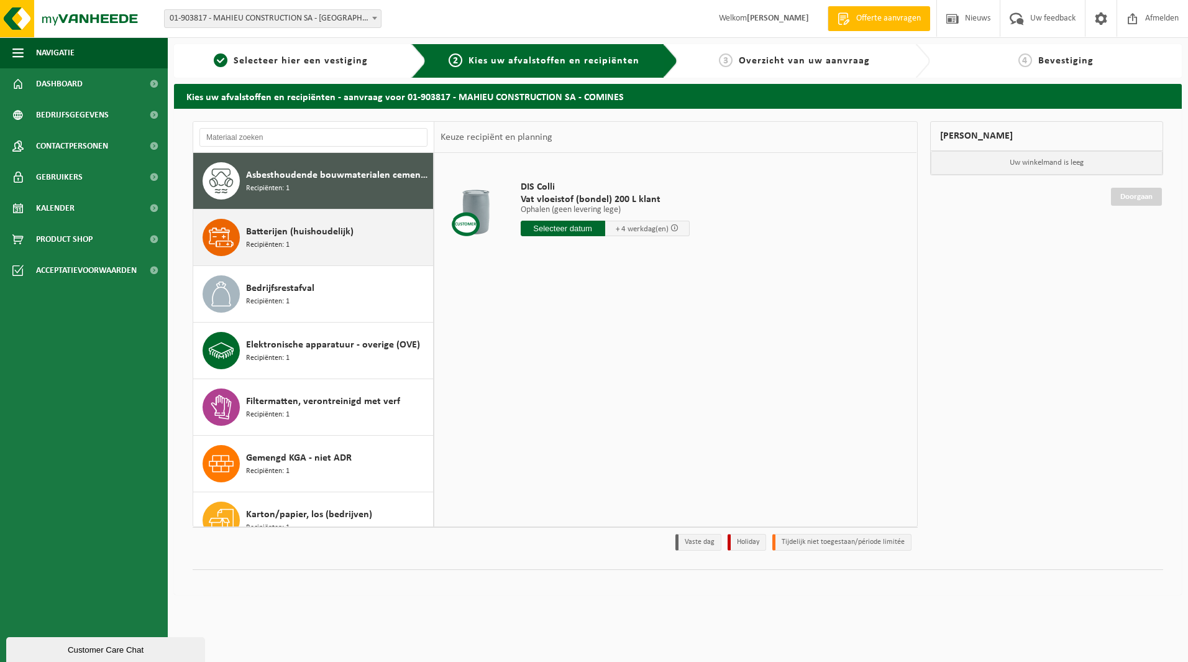
click at [318, 232] on span "Batterijen (huishoudelijk)" at bounding box center [300, 231] width 108 height 15
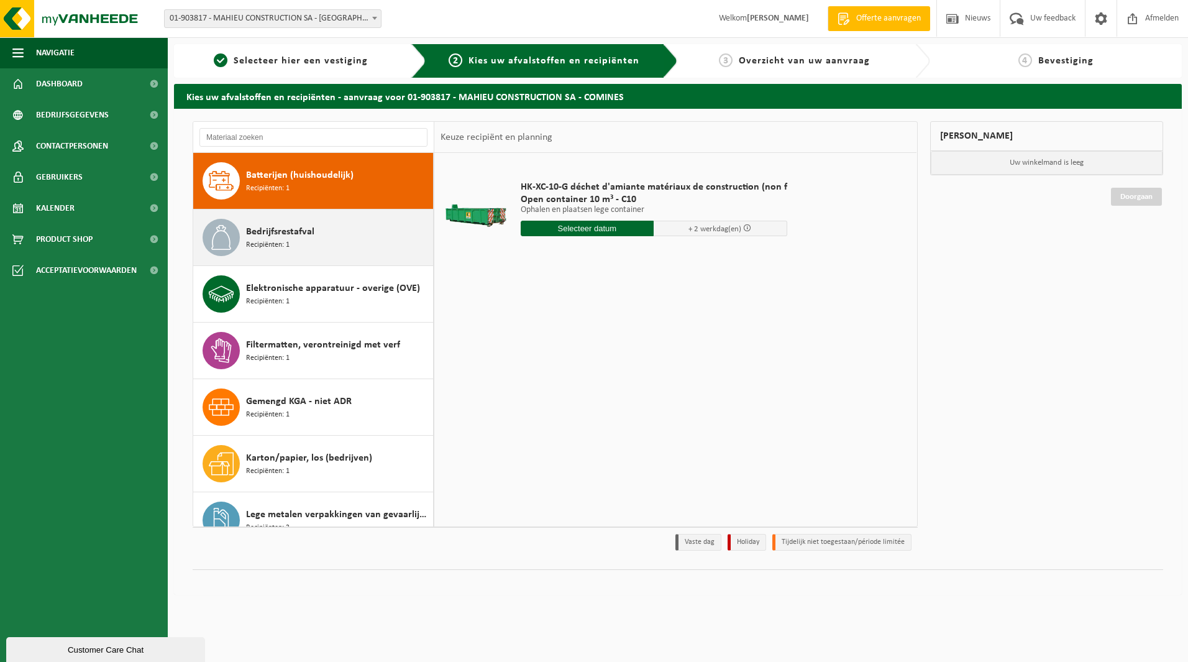
click at [318, 234] on div "Bedrijfsrestafval Recipiënten: 1" at bounding box center [338, 237] width 184 height 37
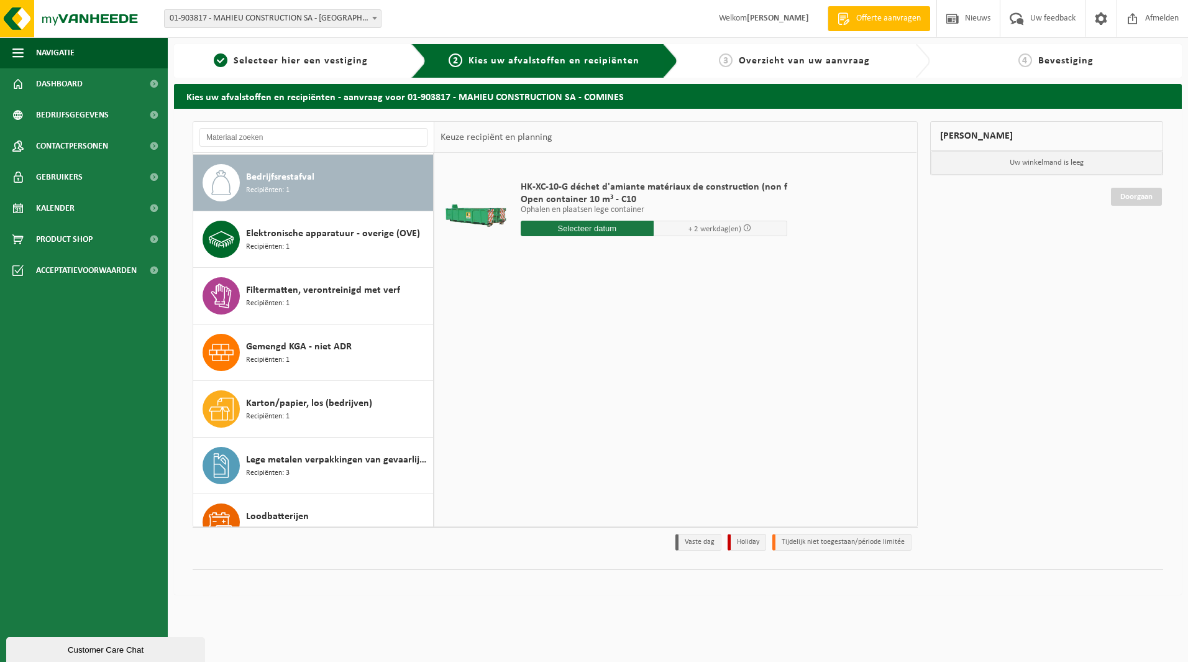
scroll to position [170, 0]
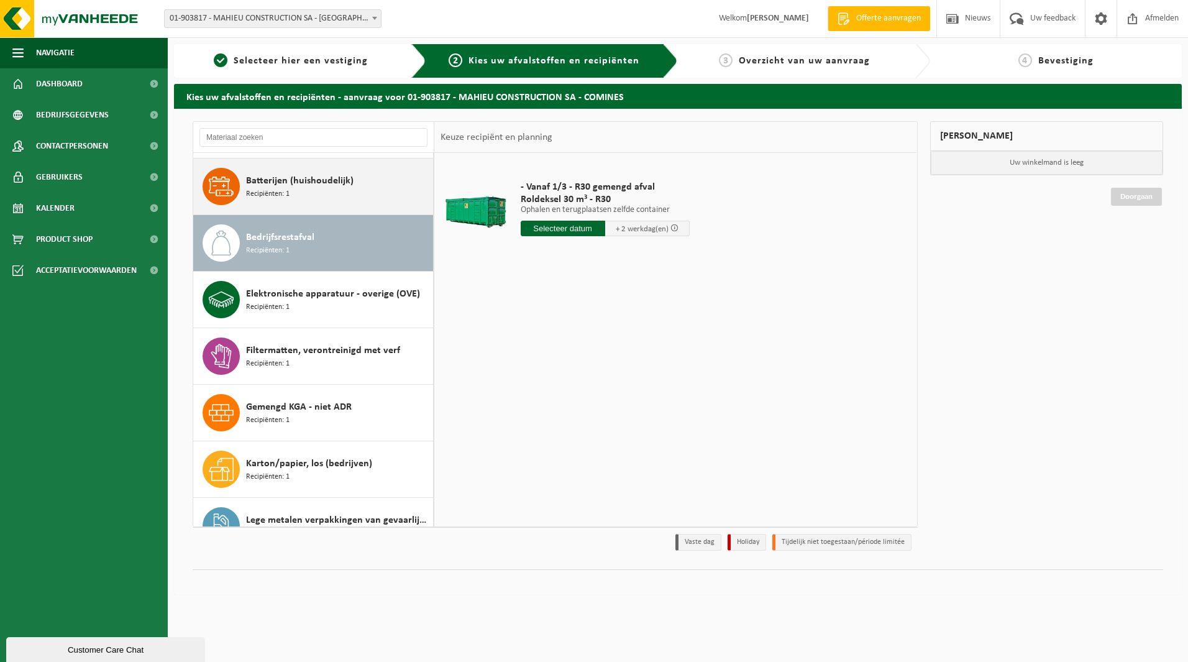
click at [282, 191] on span "Recipiënten: 1" at bounding box center [267, 194] width 43 height 12
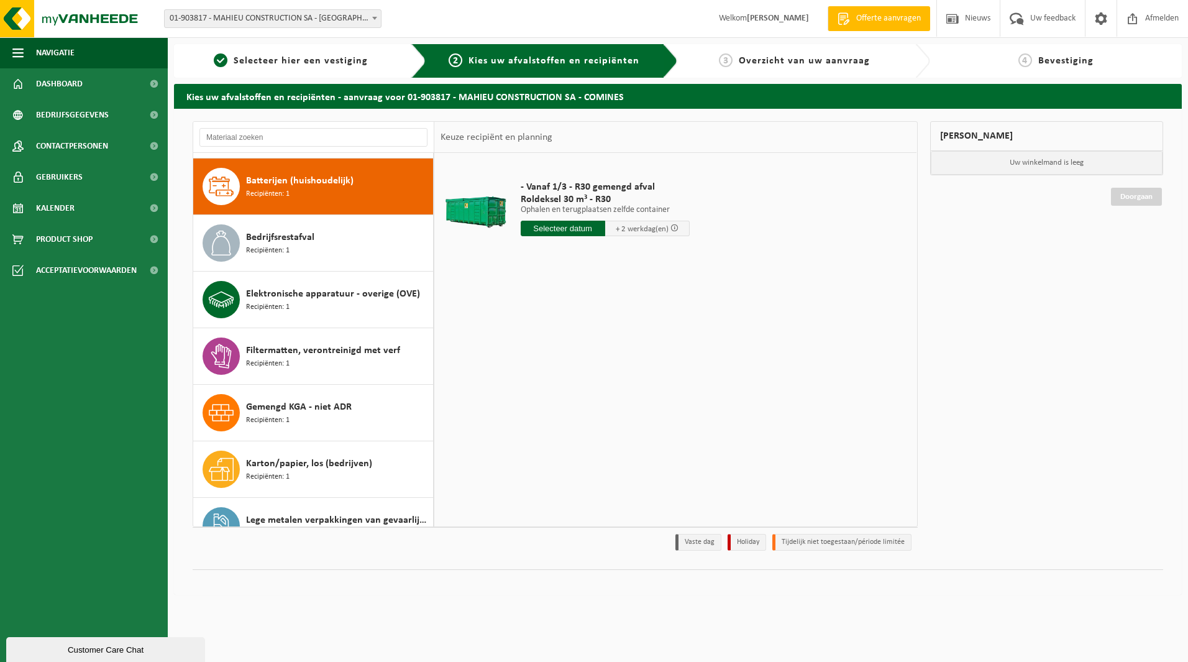
scroll to position [113, 0]
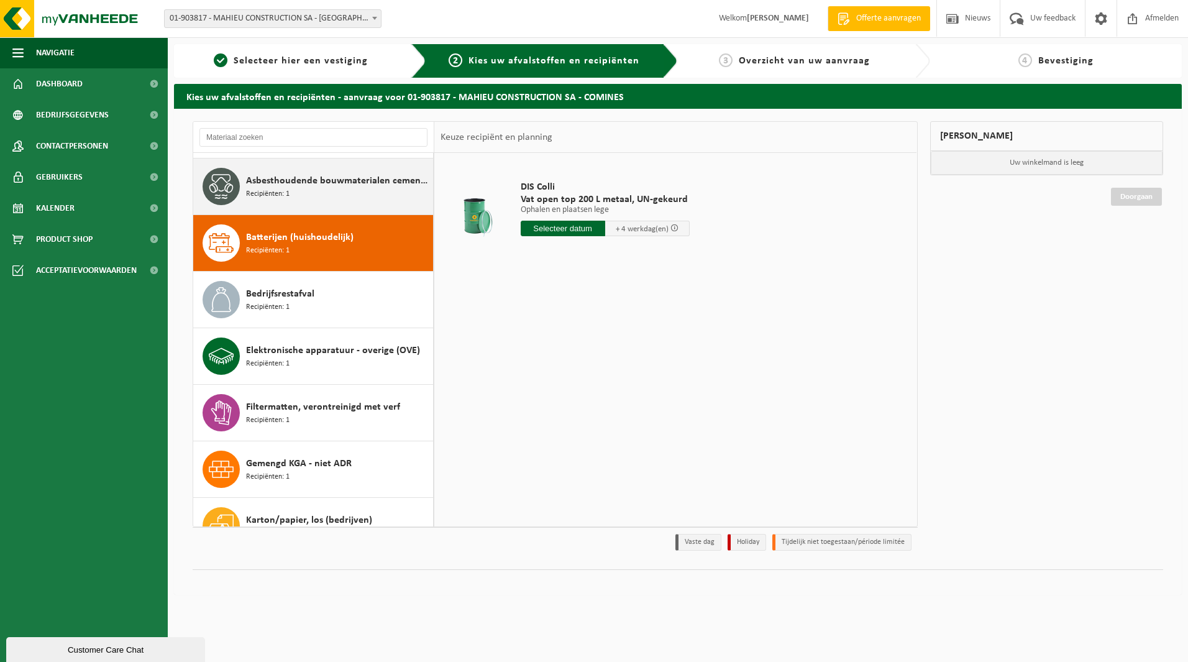
click at [284, 193] on span "Recipiënten: 1" at bounding box center [267, 194] width 43 height 12
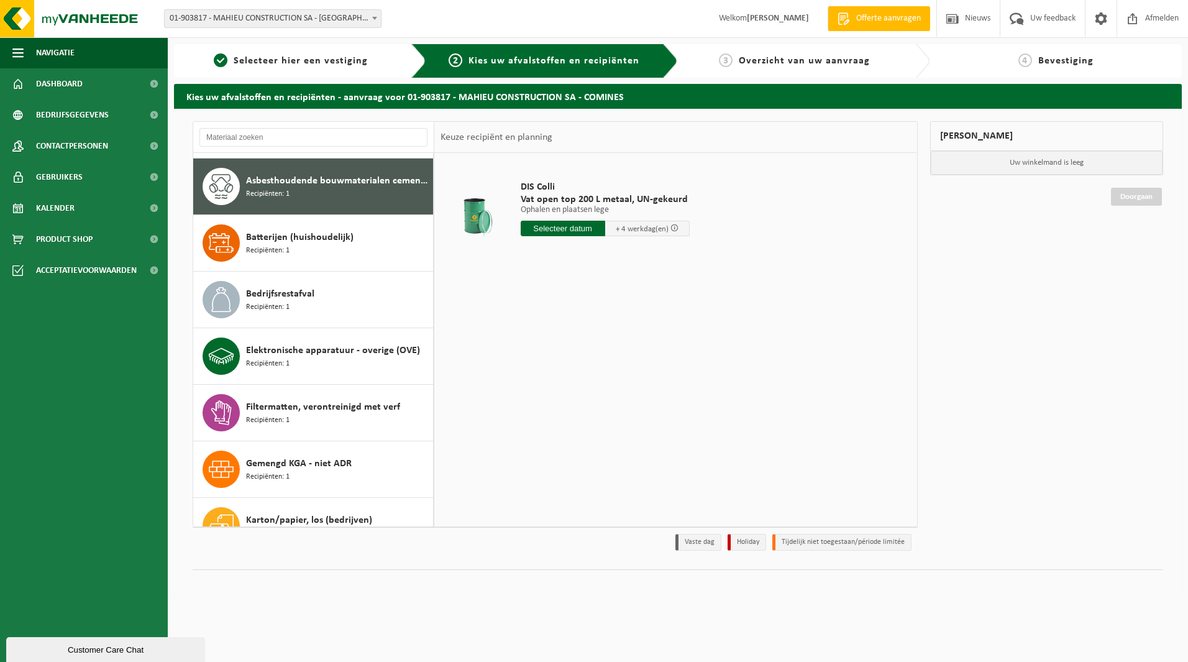
scroll to position [57, 0]
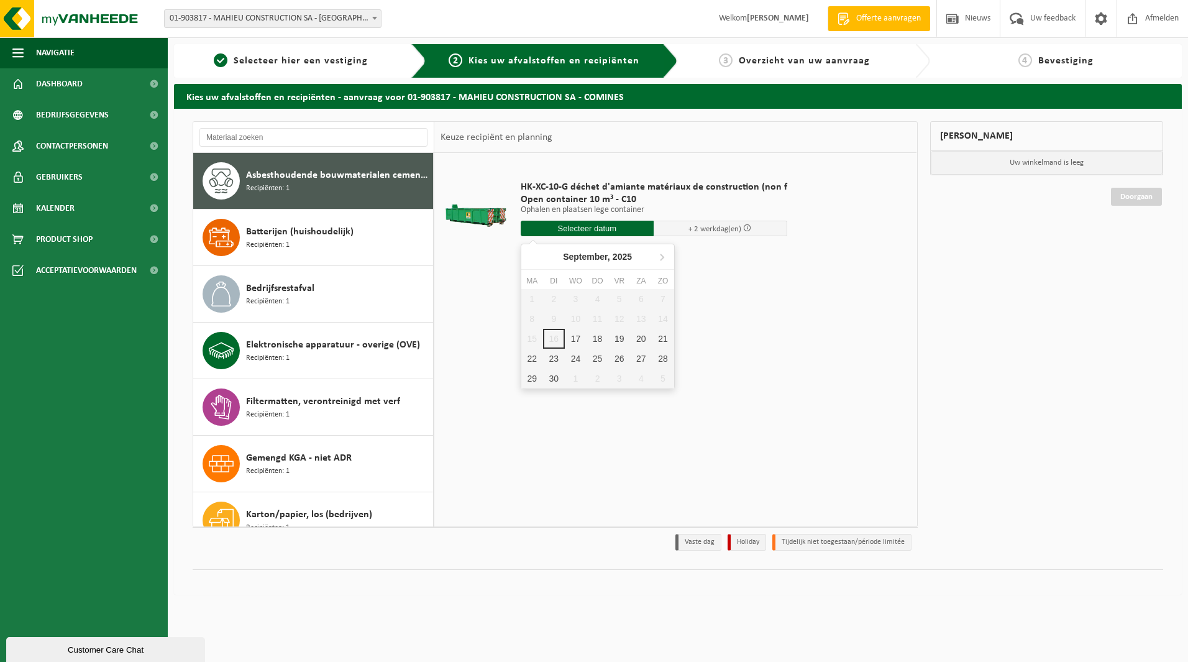
click at [621, 229] on input "text" at bounding box center [588, 229] width 134 height 16
